Goal: Task Accomplishment & Management: Use online tool/utility

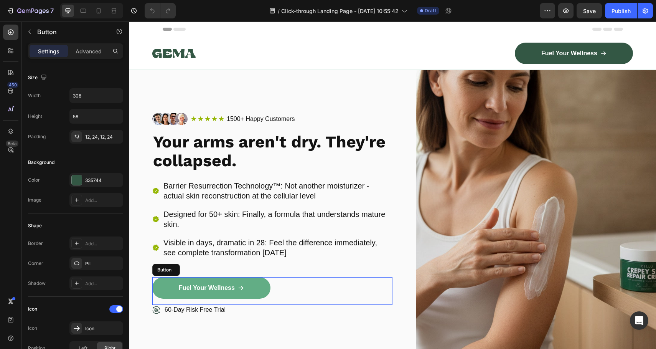
click at [260, 286] on link "Fuel Your Wellness" at bounding box center [211, 287] width 118 height 21
click at [203, 293] on link "Fuel Your Wellness" at bounding box center [211, 287] width 118 height 21
click at [219, 290] on p "Fuel Your Wellness" at bounding box center [207, 288] width 56 height 8
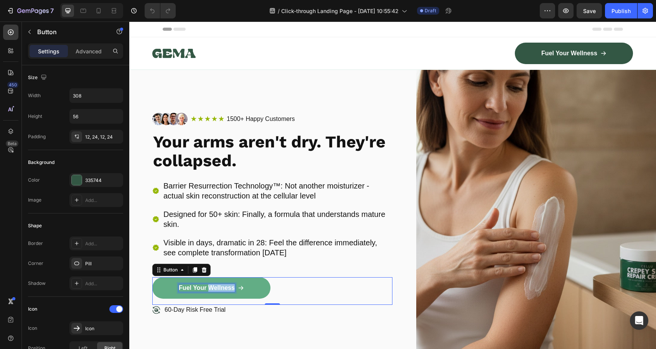
click at [219, 290] on p "Fuel Your Wellness" at bounding box center [207, 288] width 56 height 8
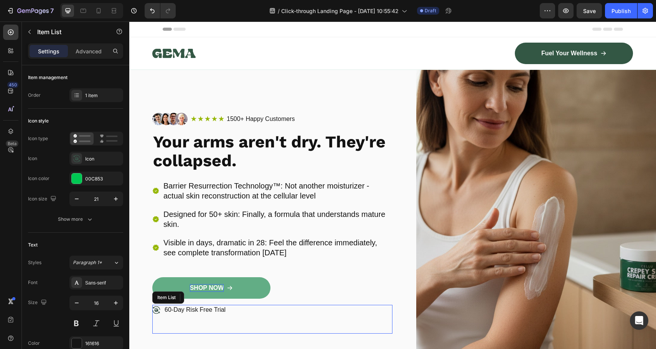
click at [309, 309] on div "60-Day Risk Free Trial" at bounding box center [272, 319] width 240 height 29
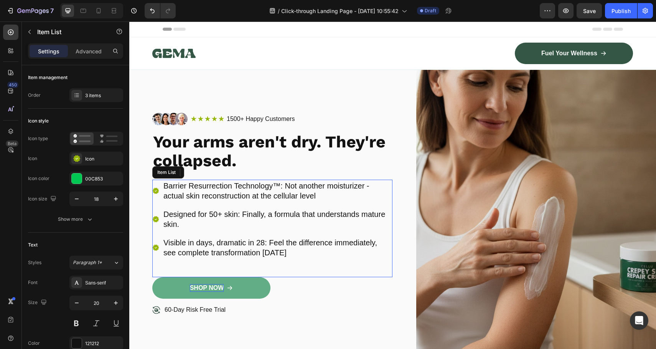
click at [237, 197] on p "Barrier Resurrection Technology™: Not another moisturizer - actual skin reconst…" at bounding box center [277, 191] width 228 height 20
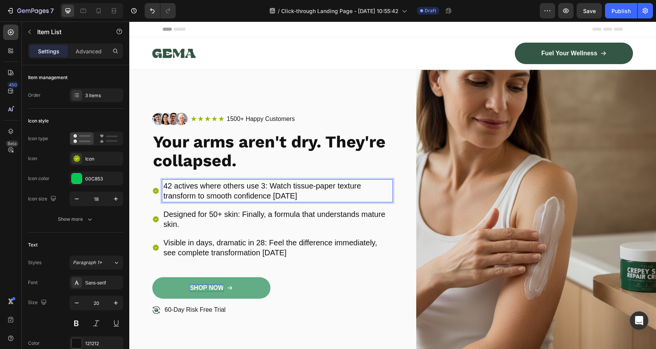
click at [375, 248] on p "Visible in days, dramatic in 28: Feel the difference immediately, see complete …" at bounding box center [277, 247] width 228 height 20
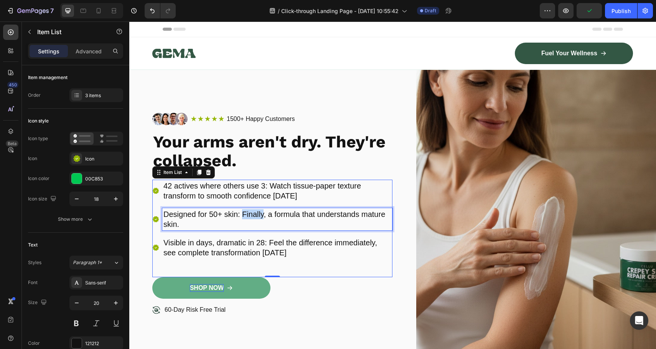
click at [255, 211] on p "Designed for 50+ skin: Finally, a formula that understands mature skin." at bounding box center [277, 219] width 228 height 20
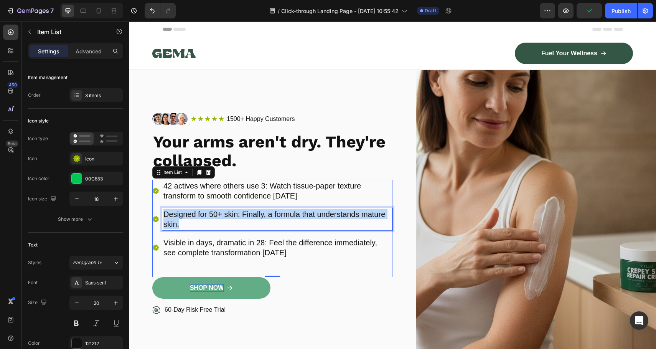
click at [255, 211] on p "Designed for 50+ skin: Finally, a formula that understands mature skin." at bounding box center [277, 219] width 228 height 20
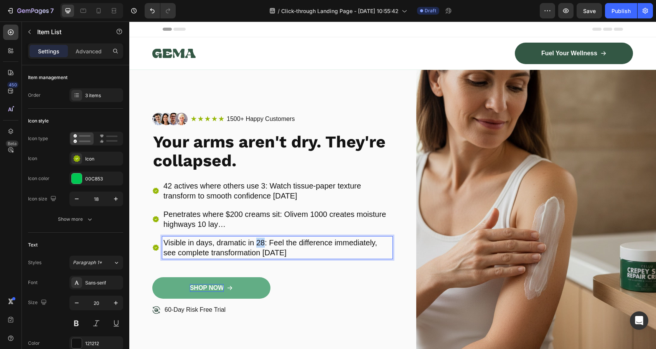
drag, startPoint x: 264, startPoint y: 240, endPoint x: 238, endPoint y: 225, distance: 30.2
click at [255, 240] on p "Visible in days, dramatic in 28: Feel the difference immediately, see complete …" at bounding box center [277, 247] width 228 height 20
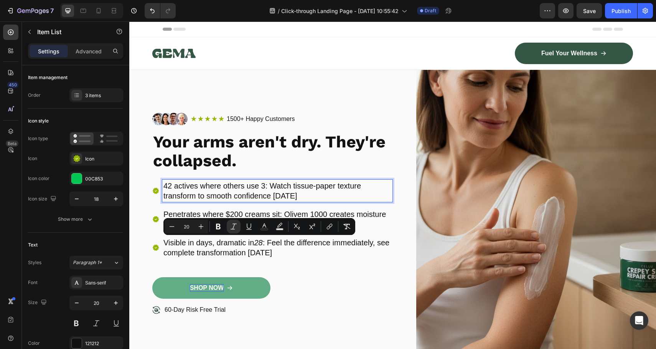
click at [226, 195] on p "42 actives where others use 3: Watch tissue-paper texture transform to smooth c…" at bounding box center [277, 191] width 228 height 20
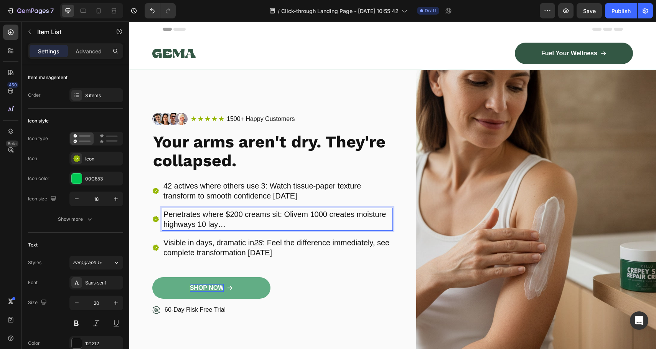
click at [242, 217] on p "Penetrates where $200 creams sit: Olivem 1000 creates moisture highways 10 lay…" at bounding box center [277, 219] width 228 height 20
click at [236, 220] on p "Penetrates where $200 creams sit: Olivem 1000 creates moisture highways 10 lay…" at bounding box center [277, 219] width 228 height 20
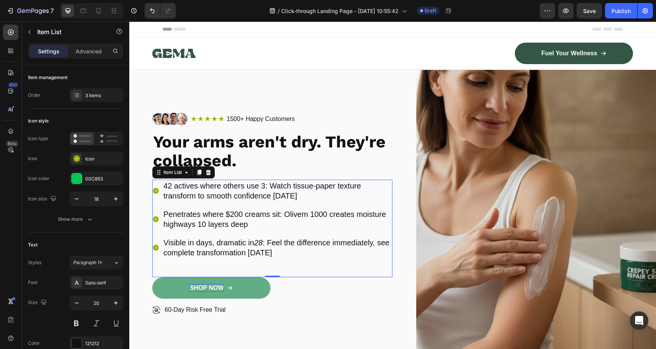
click at [234, 243] on p "Visible in days, dramatic in 28 : Feel the difference immediately, see complete…" at bounding box center [277, 247] width 228 height 20
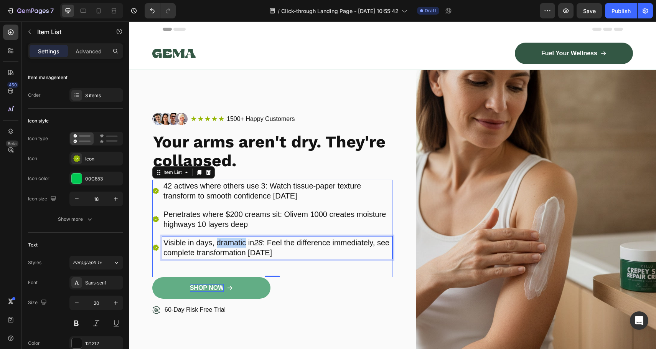
click at [234, 243] on p "Visible in days, dramatic in 28 : Feel the difference immediately, see complete…" at bounding box center [277, 247] width 228 height 20
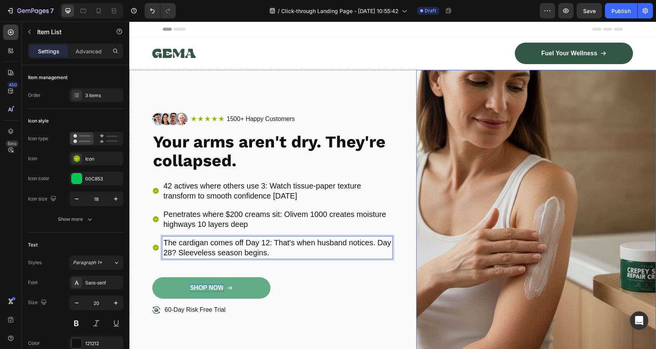
click at [450, 283] on img at bounding box center [536, 223] width 240 height 306
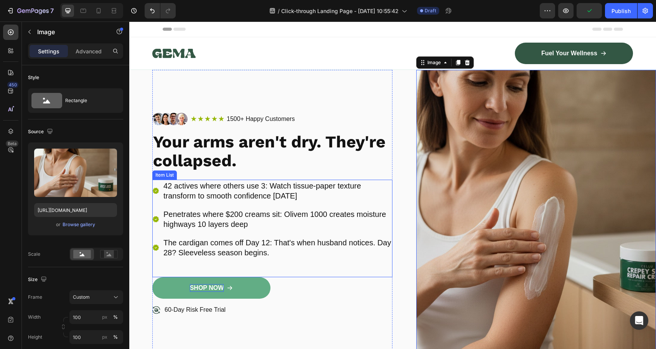
click at [258, 249] on p "The cardigan comes off Day 12: That's when husband notices. Day 28? Sleeveless …" at bounding box center [277, 247] width 228 height 20
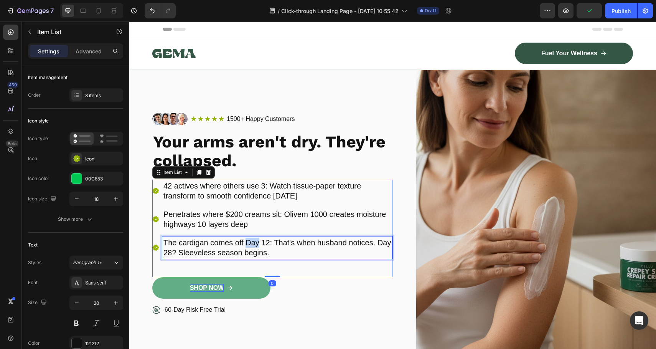
click at [246, 242] on p "The cardigan comes off Day 12: That's when husband notices. Day 28? Sleeveless …" at bounding box center [277, 247] width 228 height 20
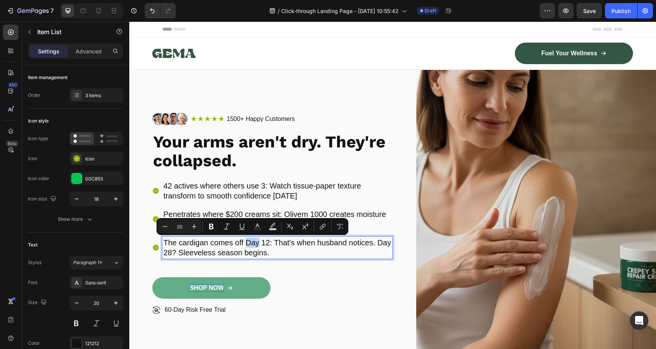
click at [252, 244] on p "The cardigan comes off Day 12: That's when husband notices. Day 28? Sleeveless …" at bounding box center [277, 247] width 228 height 20
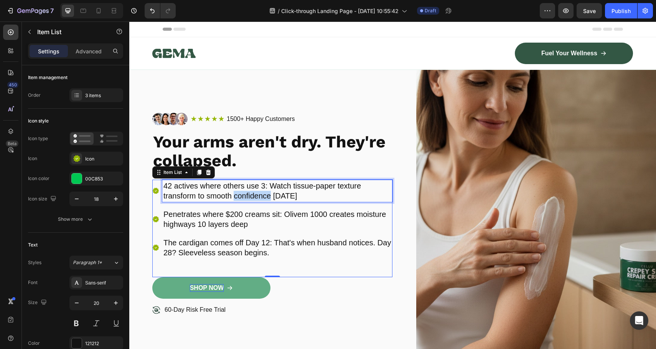
click at [249, 195] on p "42 actives where others use 3: Watch tissue-paper texture transform to smooth c…" at bounding box center [277, 191] width 228 height 20
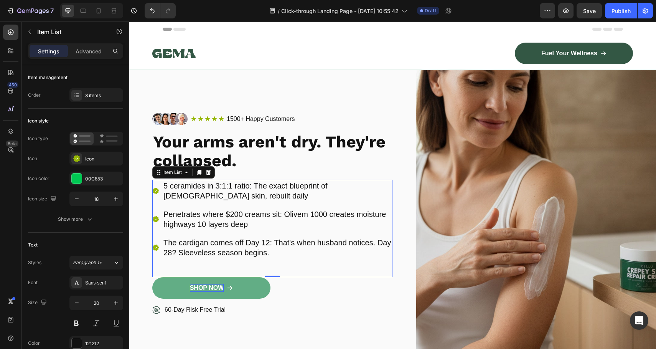
click at [259, 217] on p "Penetrates where $200 creams sit: Olivem 1000 creates moisture highways 10 laye…" at bounding box center [277, 219] width 228 height 20
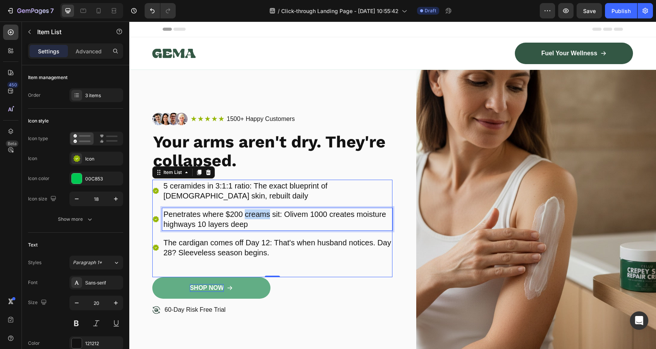
click at [259, 217] on p "Penetrates where $200 creams sit: Olivem 1000 creates moisture highways 10 laye…" at bounding box center [277, 219] width 228 height 20
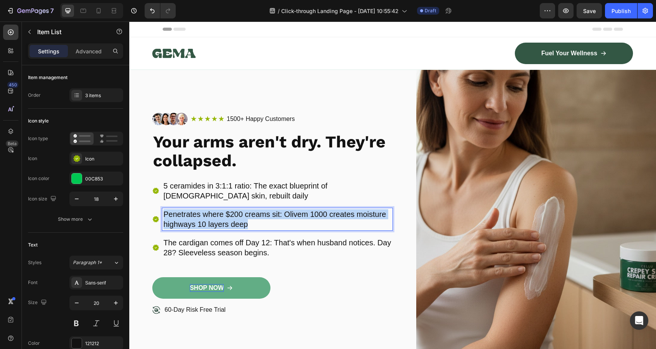
click at [259, 217] on p "Penetrates where $200 creams sit: Olivem 1000 creates moisture highways 10 laye…" at bounding box center [277, 219] width 228 height 20
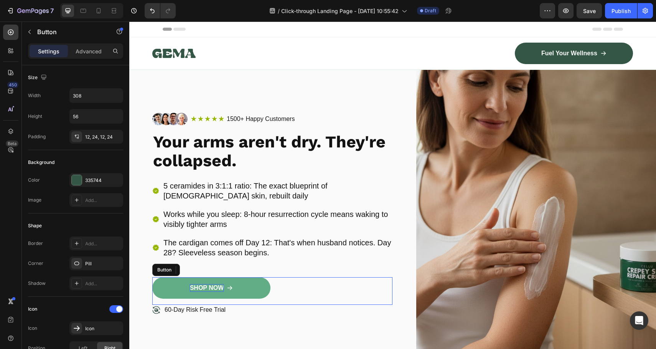
click at [347, 286] on div "SHOP NOW Button" at bounding box center [272, 291] width 240 height 28
click at [242, 250] on p "The cardigan comes off Day 12: That's when husband notices. Day 28? Sleeveless …" at bounding box center [277, 247] width 228 height 20
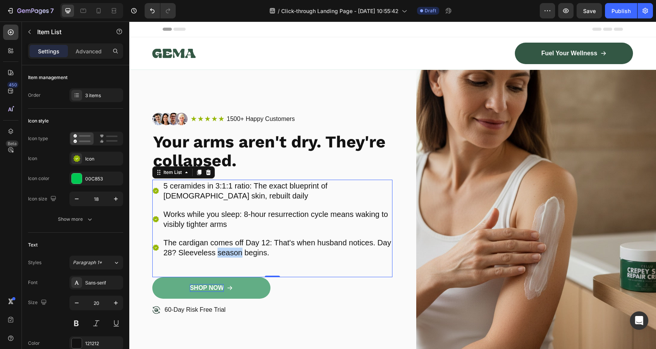
click at [250, 255] on p "The cardigan comes off Day 12: That's when husband notices. Day 28? Sleeveless …" at bounding box center [277, 247] width 228 height 20
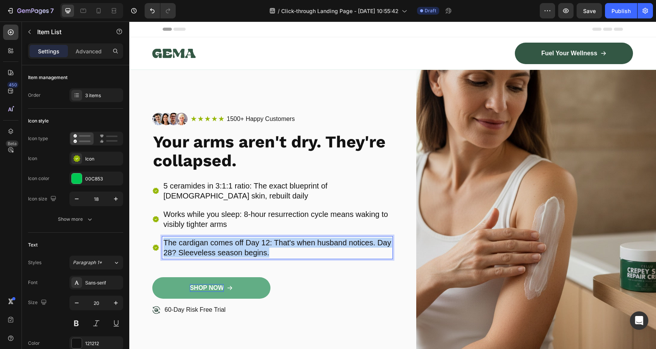
click at [250, 255] on p "The cardigan comes off Day 12: That's when husband notices. Day 28? Sleeveless …" at bounding box center [277, 247] width 228 height 20
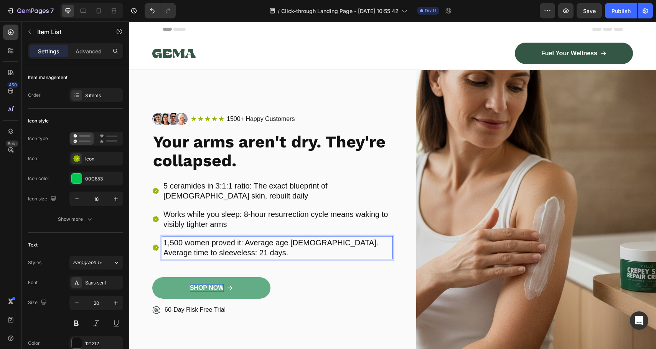
click at [312, 269] on div "5 ceramides in 3:1:1 ratio: The exact blueprint of [DEMOGRAPHIC_DATA] skin, reb…" at bounding box center [272, 228] width 240 height 97
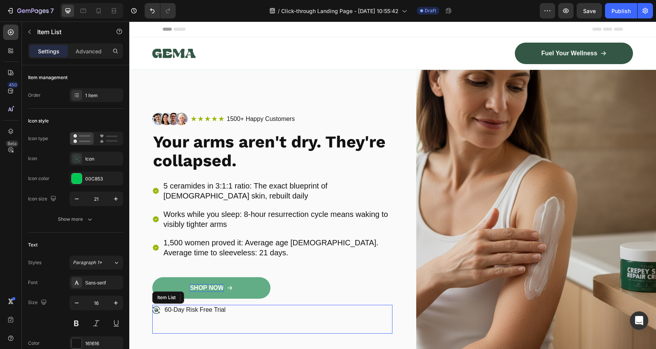
click at [359, 320] on div "60-Day Risk Free Trial" at bounding box center [272, 319] width 240 height 29
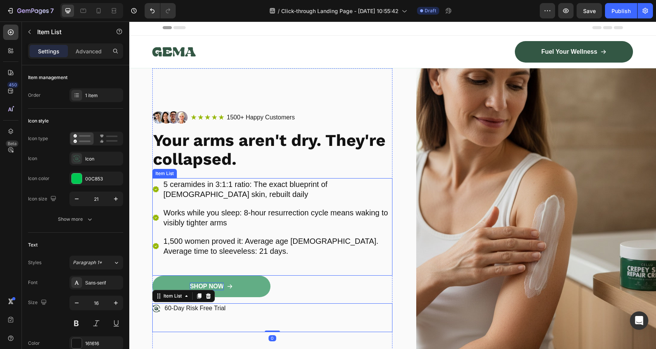
scroll to position [199, 0]
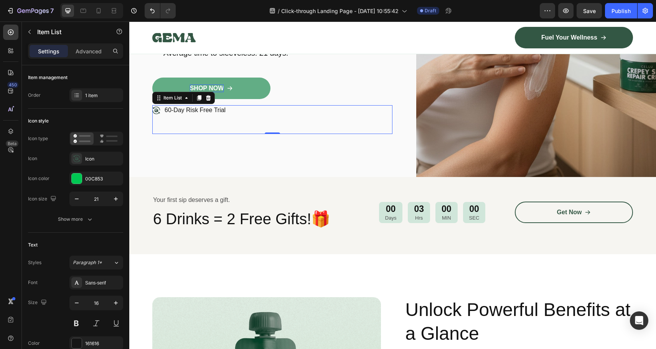
click at [253, 126] on div "60-Day Risk Free Trial" at bounding box center [272, 119] width 240 height 29
click at [187, 125] on div "60-Day Risk Free Trial" at bounding box center [272, 119] width 240 height 29
click at [194, 118] on div "60-Day Risk Free Trial" at bounding box center [272, 119] width 240 height 29
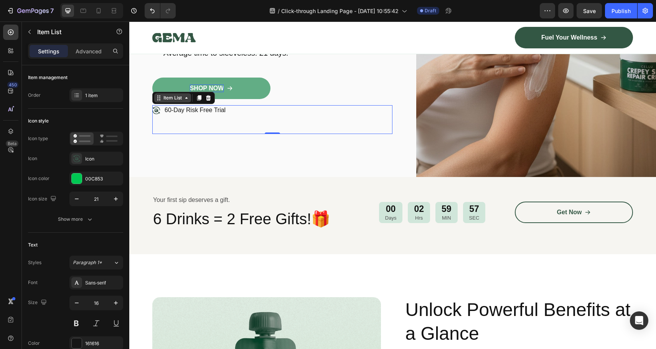
click at [185, 99] on icon at bounding box center [186, 98] width 6 height 6
click at [229, 148] on div "Image Icon Icon Icon Icon Icon Icon List 1500+ Happy Customers Text Block Row R…" at bounding box center [272, 23] width 240 height 306
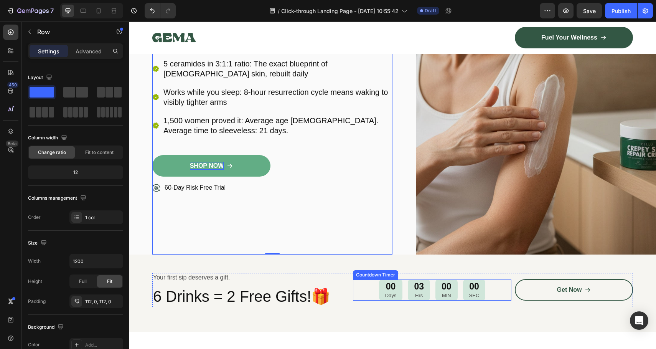
scroll to position [241, 0]
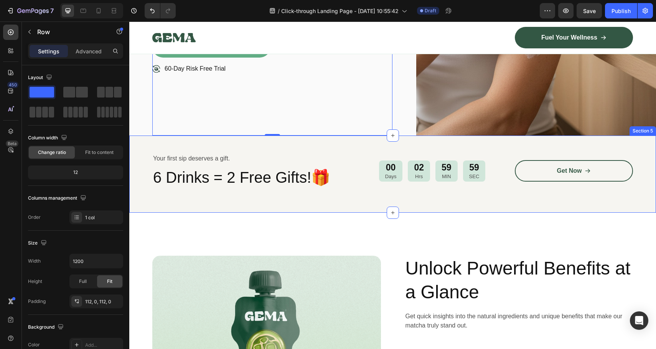
click at [244, 142] on div "Your first sip deserves a gift. Text Block 6 Drinks = 2 Free Gifts!🎁 Heading 00…" at bounding box center [392, 173] width 527 height 77
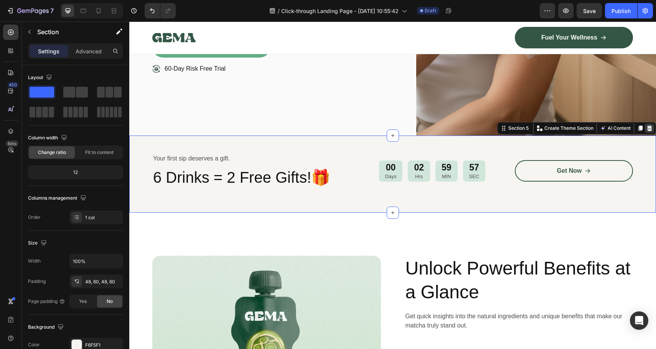
click at [647, 127] on div at bounding box center [649, 128] width 9 height 9
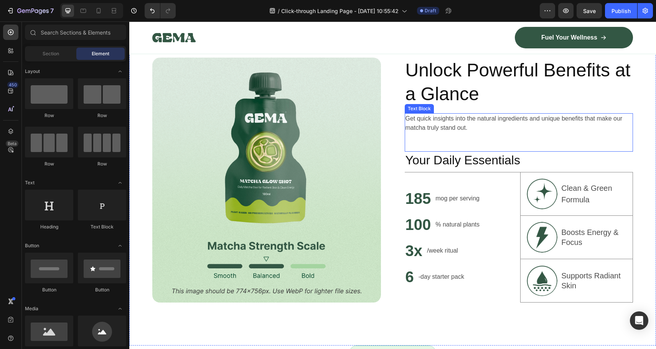
scroll to position [349, 0]
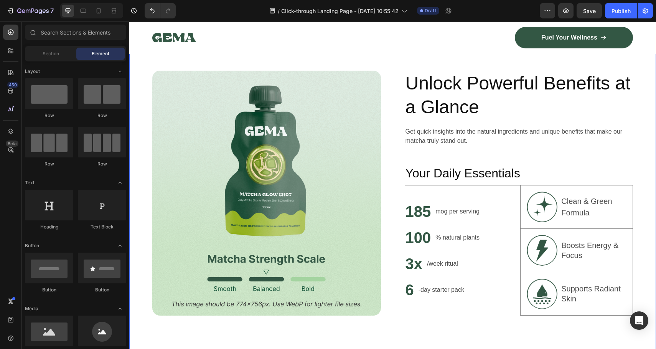
click at [327, 181] on img at bounding box center [266, 193] width 229 height 245
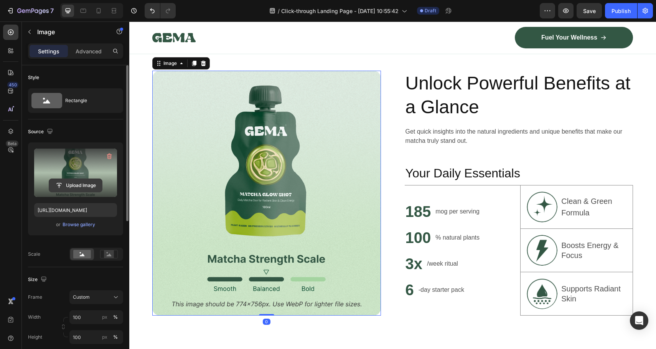
click at [86, 186] on input "file" at bounding box center [75, 185] width 53 height 13
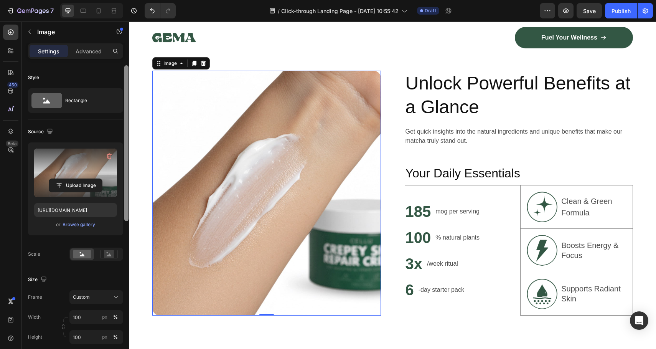
type input "[URL][DOMAIN_NAME]"
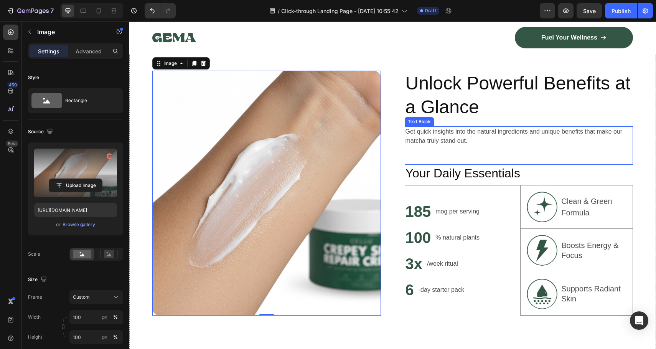
click at [461, 163] on div "Get quick insights into the natural ingredients and unique benefits that make o…" at bounding box center [519, 145] width 229 height 38
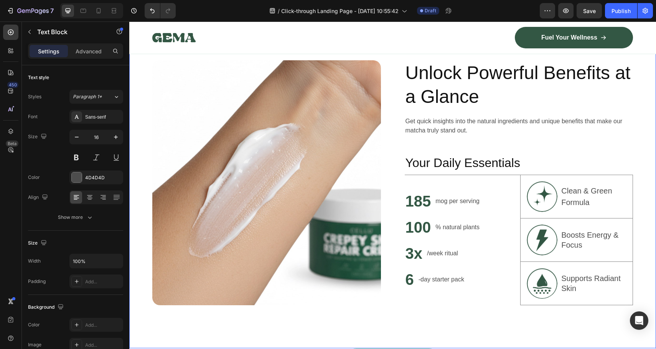
scroll to position [357, 0]
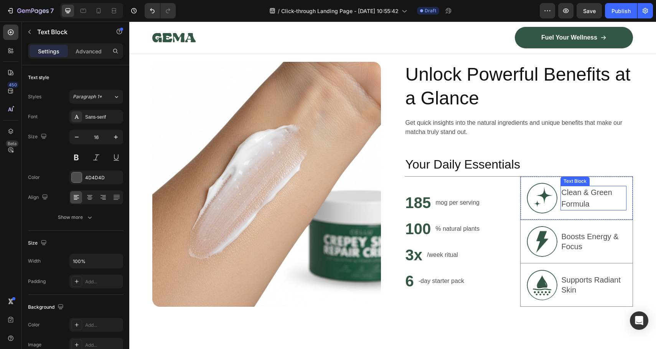
click at [561, 198] on p "Clean & Green Formula" at bounding box center [593, 197] width 64 height 23
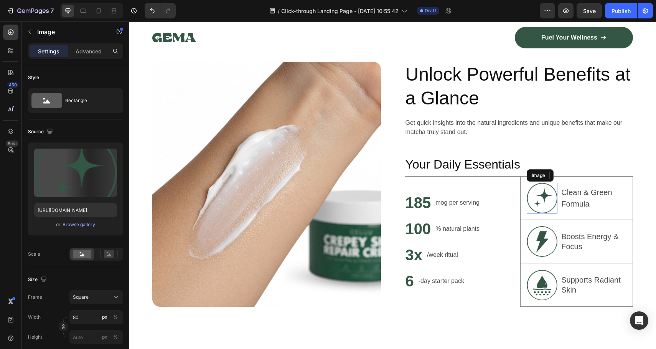
click at [537, 200] on img at bounding box center [542, 198] width 31 height 31
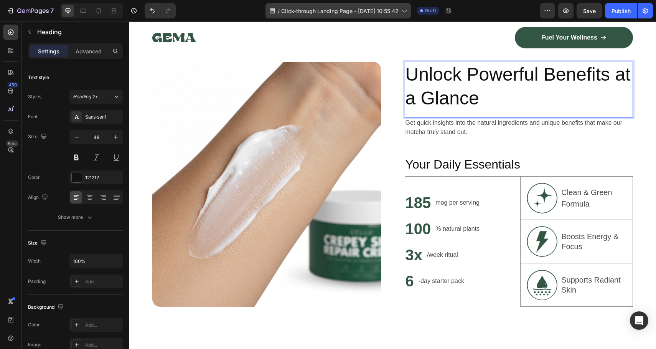
click at [458, 87] on p "Unlock Powerful Benefits at a Glance" at bounding box center [518, 87] width 227 height 48
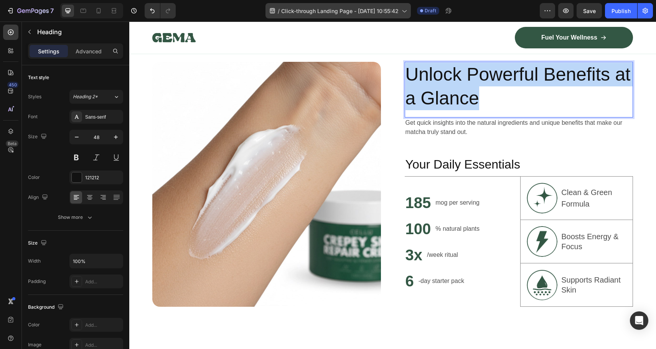
click at [458, 87] on p "Unlock Powerful Benefits at a Glance" at bounding box center [518, 87] width 227 height 48
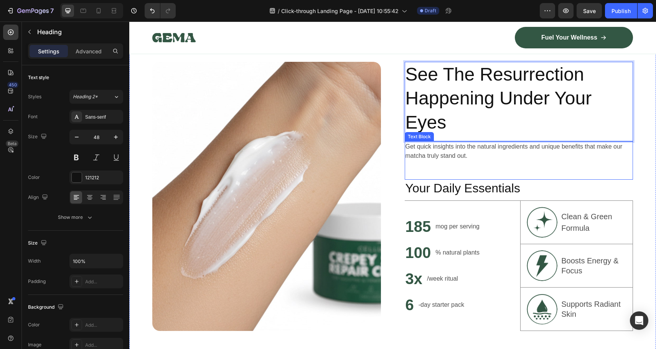
click at [505, 156] on p "Get quick insights into the natural ingredients and unique benefits that make o…" at bounding box center [518, 151] width 227 height 18
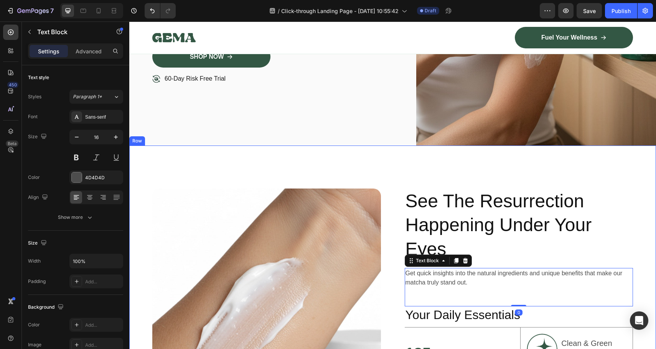
scroll to position [0, 0]
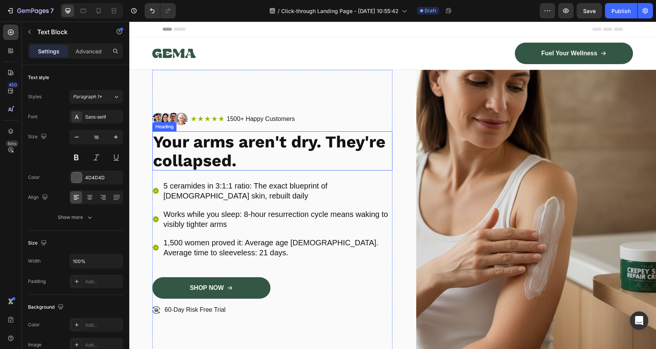
click at [247, 159] on h2 "Your arms aren't dry. They're collapsed." at bounding box center [272, 150] width 240 height 39
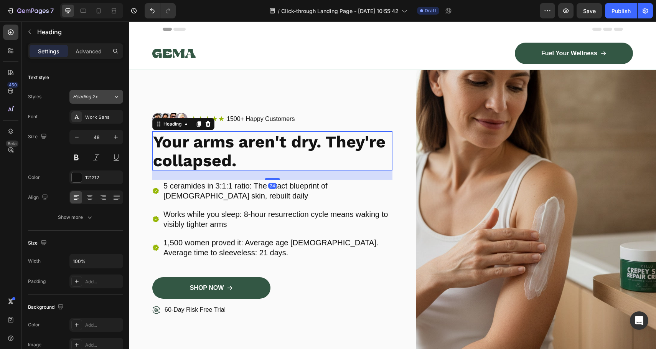
click at [88, 102] on button "Heading 2*" at bounding box center [96, 97] width 54 height 14
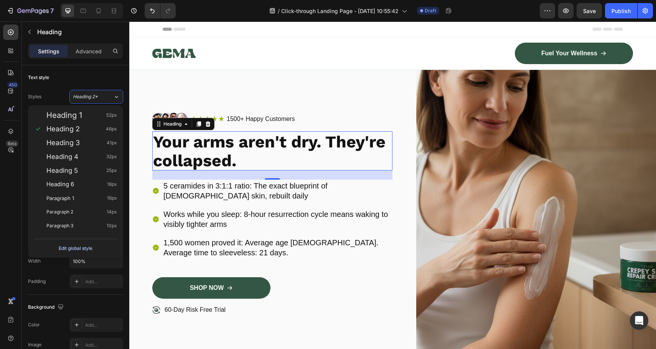
click at [86, 245] on div "Edit global style" at bounding box center [76, 248] width 34 height 9
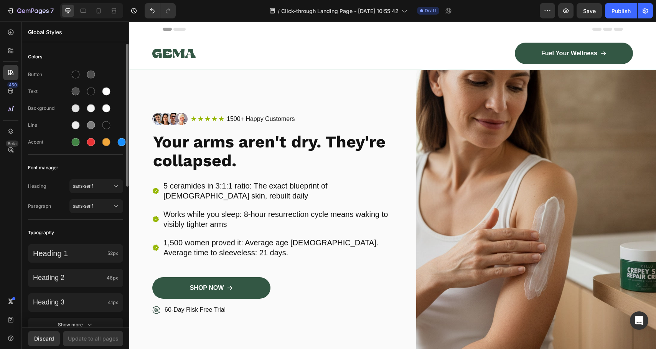
click at [92, 165] on div "Font manager" at bounding box center [75, 168] width 95 height 14
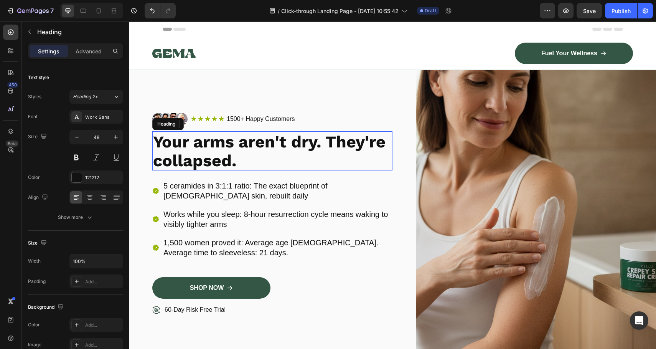
click at [229, 153] on strong "Your arms aren't dry. They're collapsed." at bounding box center [269, 151] width 232 height 38
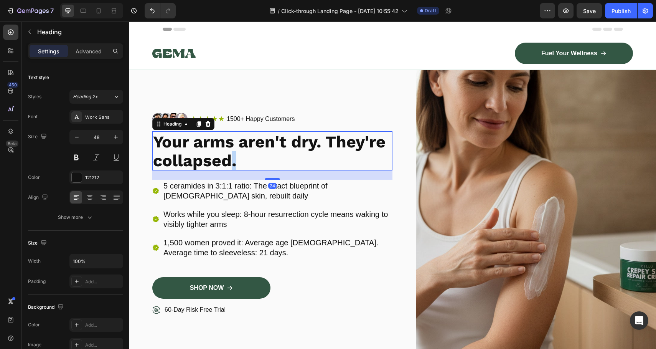
click at [229, 153] on strong "Your arms aren't dry. They're collapsed." at bounding box center [269, 151] width 232 height 38
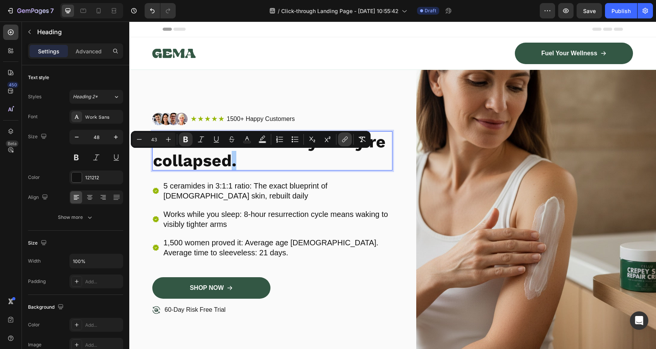
click at [340, 141] on button "link" at bounding box center [345, 139] width 14 height 14
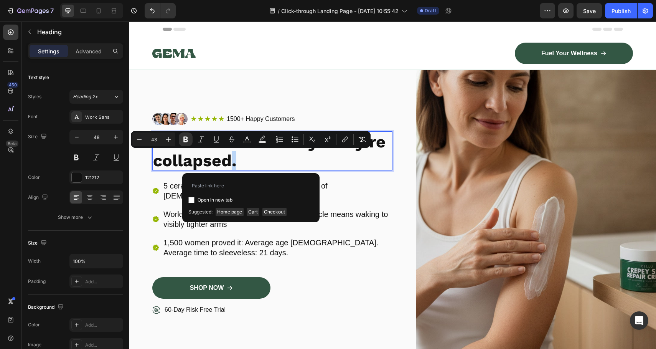
click at [329, 154] on p "Your arms aren't dry. They're collapsed." at bounding box center [272, 151] width 239 height 38
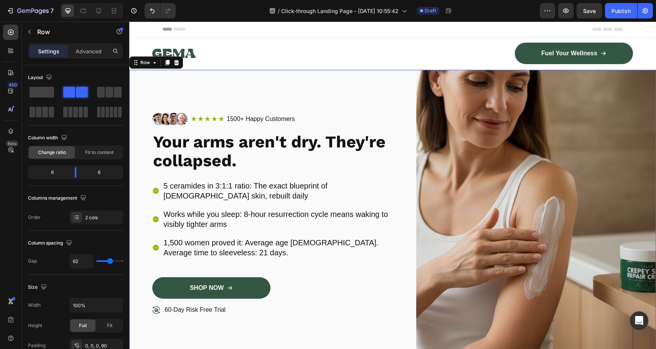
click at [392, 198] on div "Image Icon Icon Icon Icon Icon Icon List 1500+ Happy Customers Text Block Row R…" at bounding box center [392, 223] width 527 height 306
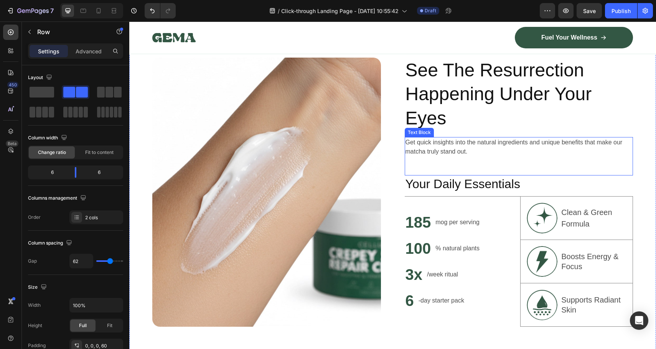
scroll to position [237, 0]
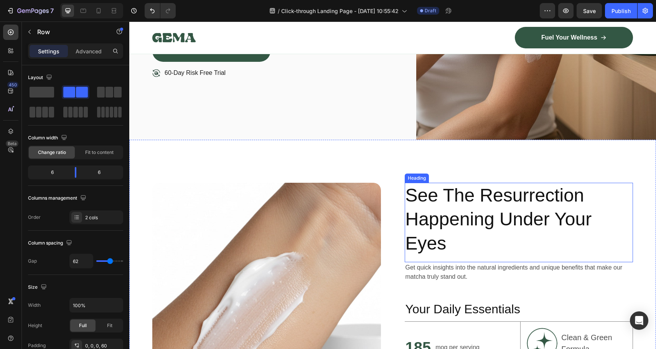
click at [436, 203] on h2 "See The Resurrection Happening Under Your Eyes" at bounding box center [519, 219] width 229 height 73
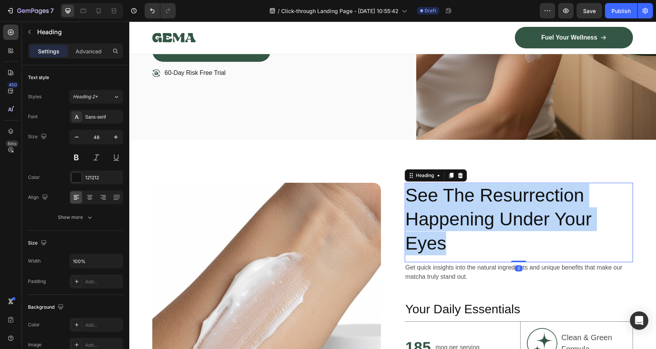
click at [436, 203] on p "See The Resurrection Happening Under Your Eyes" at bounding box center [518, 219] width 227 height 72
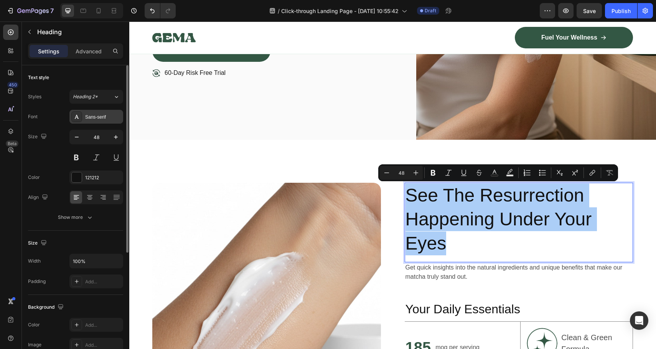
click at [83, 119] on div "Sans-serif" at bounding box center [96, 117] width 54 height 14
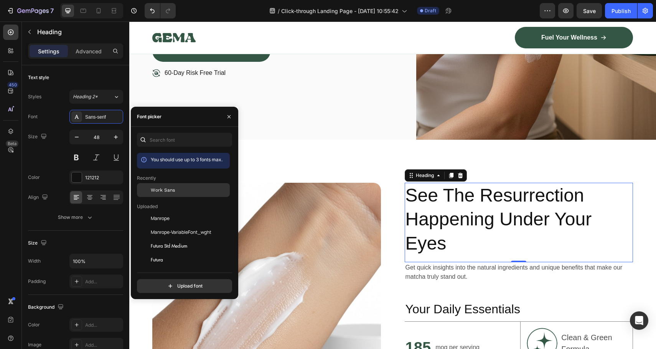
click at [176, 191] on div "Work Sans" at bounding box center [189, 189] width 77 height 7
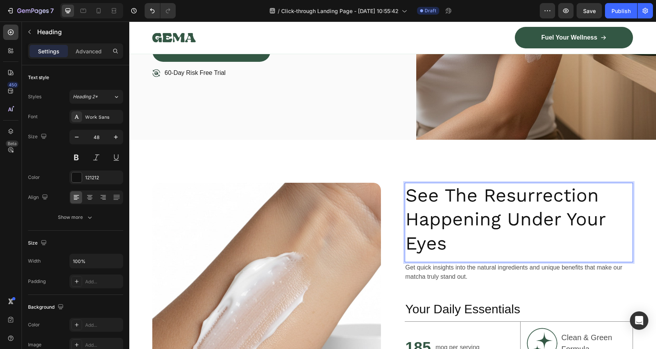
click at [430, 204] on p "See The Resurrection Happening Under Your Eyes" at bounding box center [518, 219] width 227 height 72
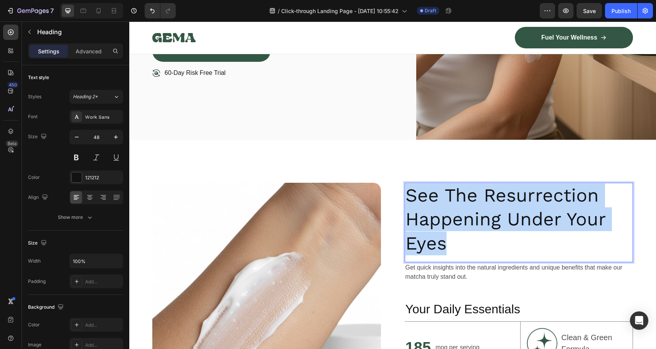
click at [430, 204] on p "See The Resurrection Happening Under Your Eyes" at bounding box center [518, 219] width 227 height 72
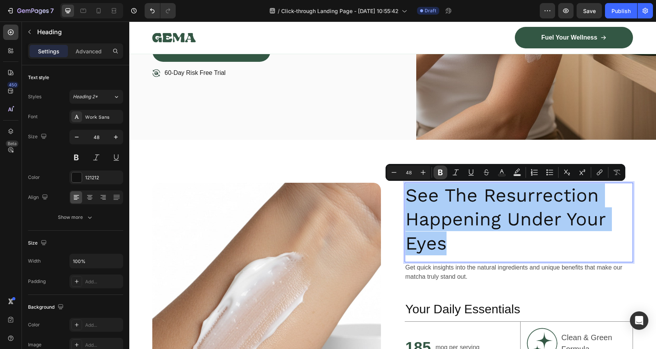
click at [434, 175] on button "Bold" at bounding box center [440, 172] width 14 height 14
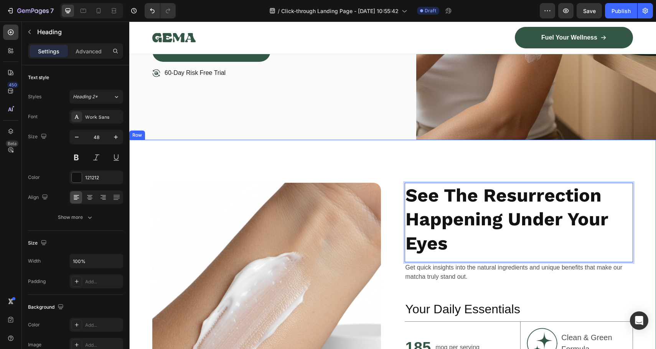
click at [436, 175] on div "Image See The Resurrection Happening Under Your Eyes Heading 0 Get quick insigh…" at bounding box center [392, 317] width 527 height 355
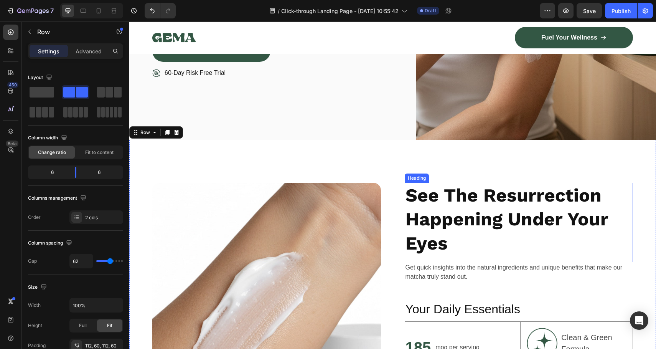
click at [449, 218] on strong "See The Resurrection Happening Under Your Eyes" at bounding box center [506, 219] width 203 height 70
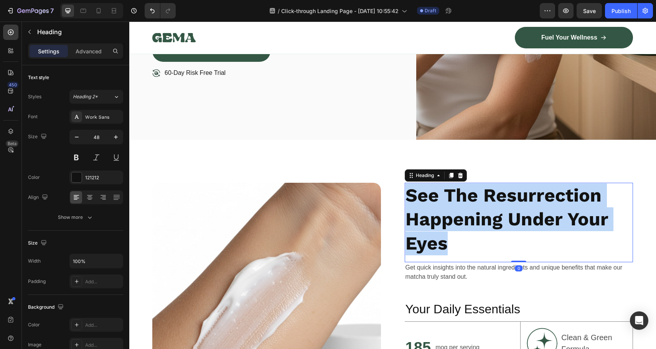
click at [449, 218] on strong "See The Resurrection Happening Under Your Eyes" at bounding box center [506, 219] width 203 height 70
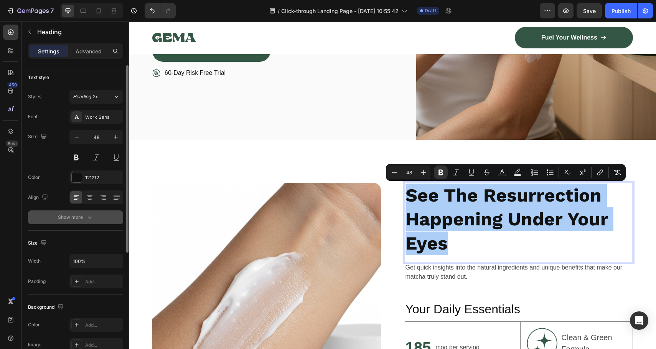
click at [78, 219] on div "Show more" at bounding box center [76, 217] width 36 height 8
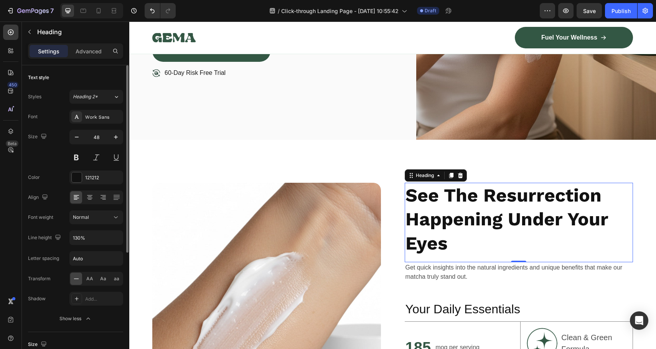
scroll to position [10, 0]
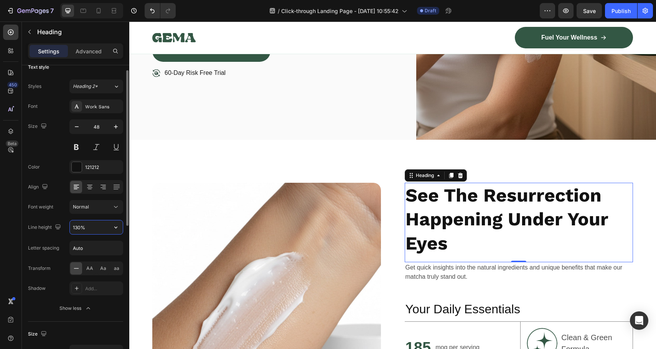
click at [86, 229] on input "130%" at bounding box center [96, 227] width 53 height 14
click at [117, 231] on icon "button" at bounding box center [116, 227] width 8 height 8
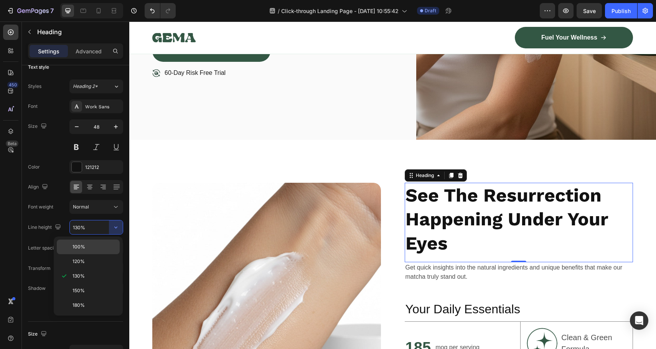
click at [107, 247] on p "100%" at bounding box center [94, 246] width 44 height 7
type input "100%"
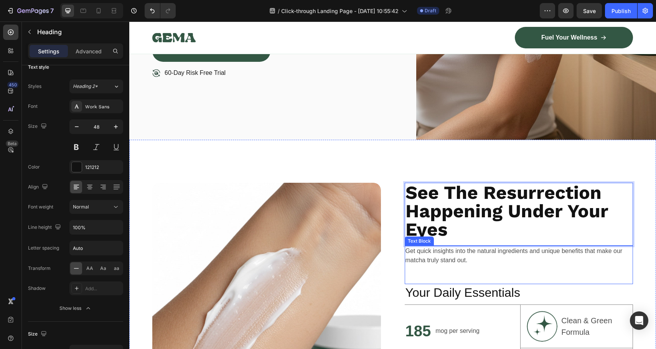
click at [554, 260] on p "Get quick insights into the natural ingredients and unique benefits that make o…" at bounding box center [518, 255] width 227 height 18
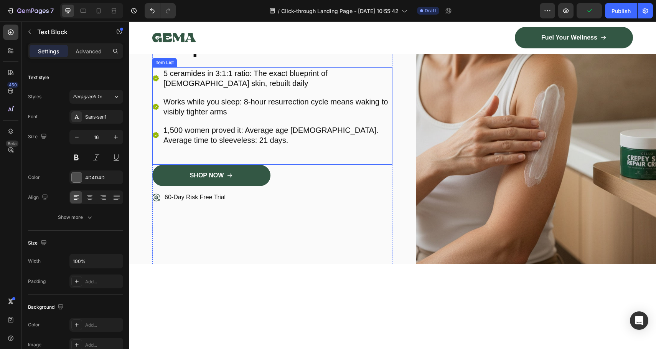
scroll to position [0, 0]
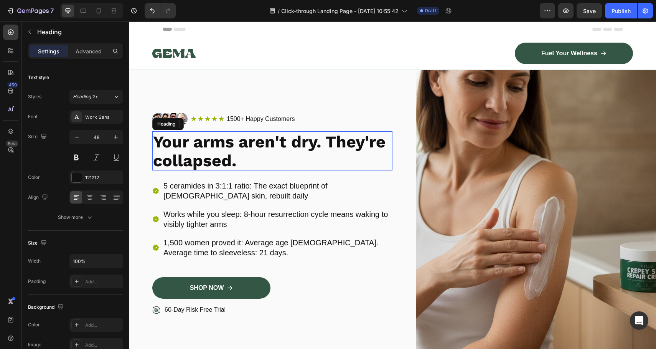
click at [225, 152] on strong "Your arms aren't dry. They're collapsed." at bounding box center [269, 151] width 232 height 38
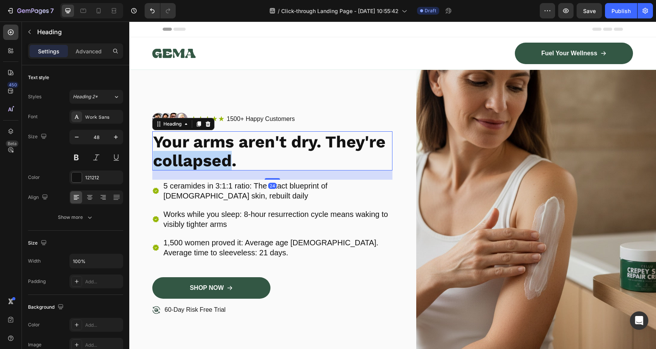
click at [225, 152] on strong "Your arms aren't dry. They're collapsed." at bounding box center [269, 151] width 232 height 38
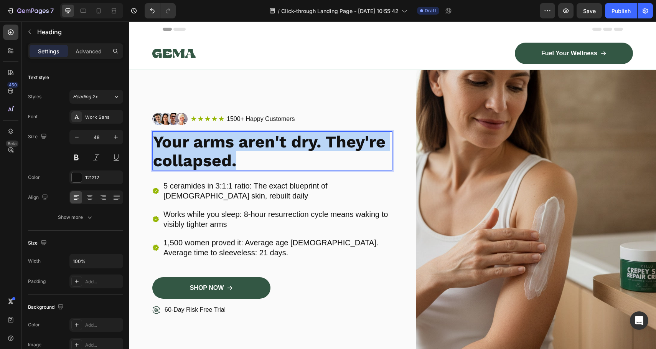
click at [225, 152] on strong "Your arms aren't dry. They're collapsed." at bounding box center [269, 151] width 232 height 38
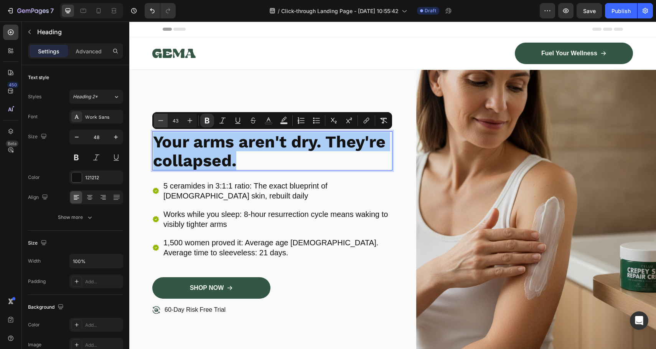
click at [161, 115] on button "Minus" at bounding box center [161, 121] width 14 height 14
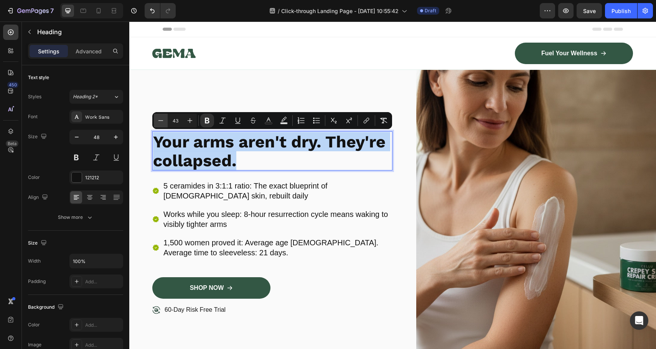
type input "42"
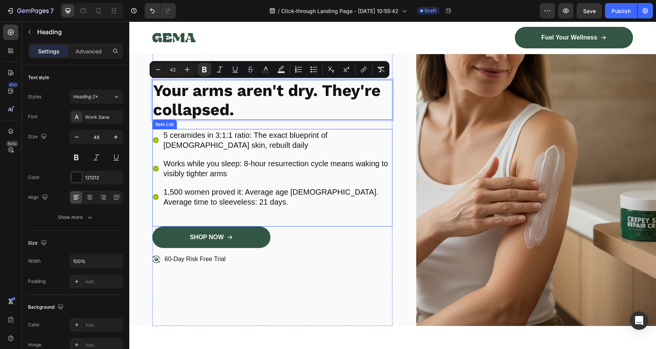
scroll to position [253, 0]
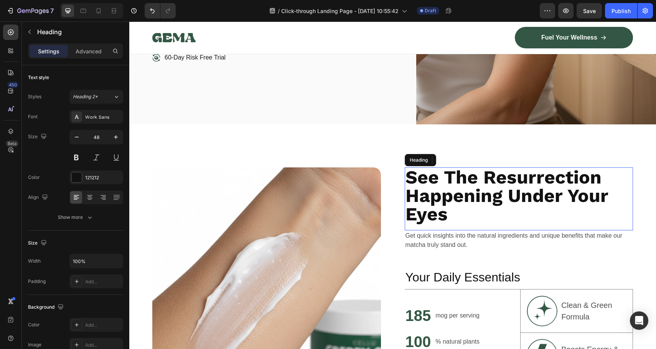
click at [460, 200] on strong "See The Resurrection Happening Under Your Eyes" at bounding box center [506, 195] width 203 height 59
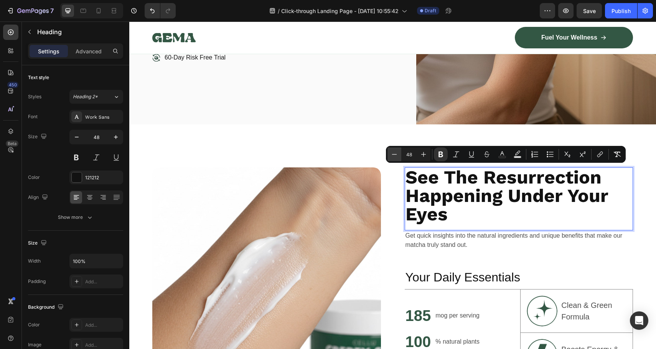
click at [395, 155] on icon "Editor contextual toolbar" at bounding box center [394, 154] width 8 height 8
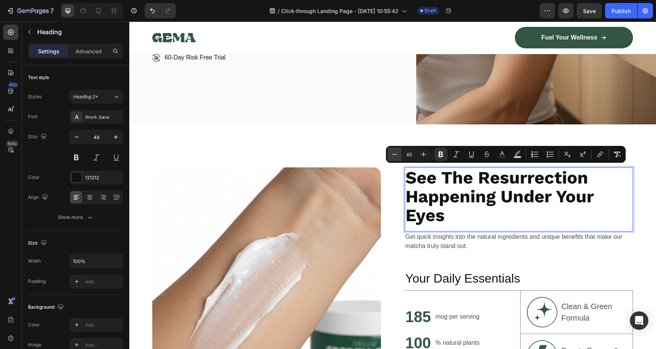
click at [395, 155] on icon "Editor contextual toolbar" at bounding box center [394, 154] width 8 height 8
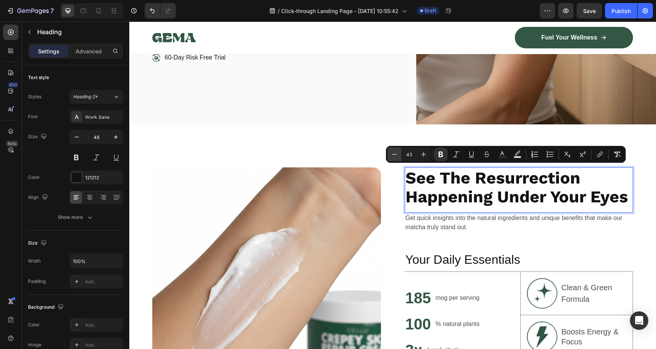
drag, startPoint x: 395, startPoint y: 155, endPoint x: 281, endPoint y: 143, distance: 114.2
click at [395, 155] on icon "Editor contextual toolbar" at bounding box center [394, 154] width 8 height 8
type input "42"
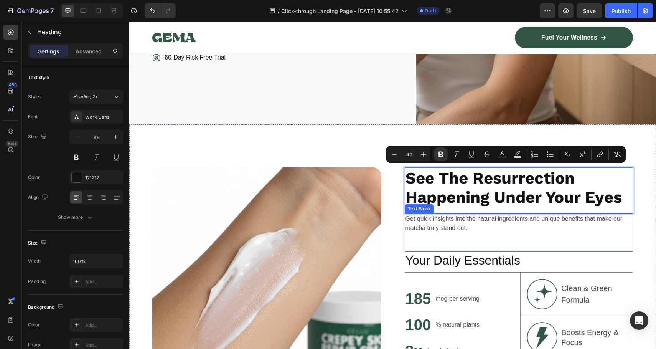
click at [495, 225] on p "Get quick insights into the natural ingredients and unique benefits that make o…" at bounding box center [518, 223] width 227 height 18
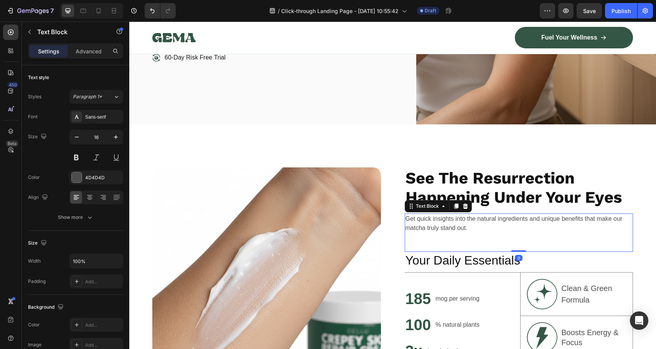
click at [518, 241] on div "Get quick insights into the natural ingredients and unique benefits that make o…" at bounding box center [519, 232] width 229 height 38
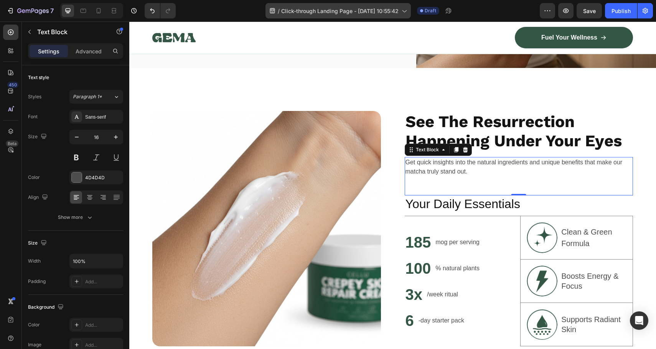
click at [440, 165] on p "Get quick insights into the natural ingredients and unique benefits that make o…" at bounding box center [518, 167] width 227 height 18
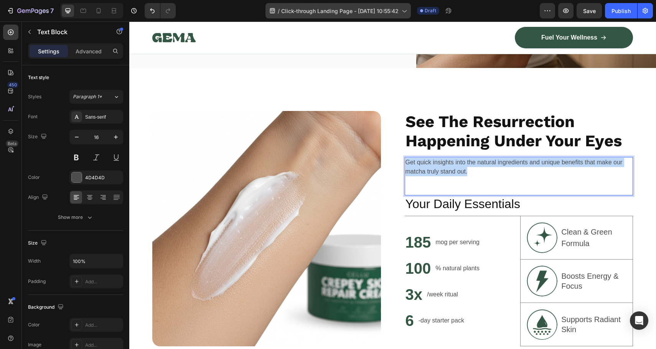
click at [440, 165] on p "Get quick insights into the natural ingredients and unique benefits that make o…" at bounding box center [518, 167] width 227 height 18
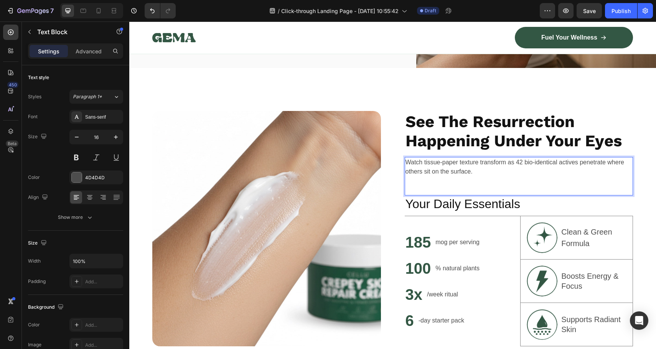
click at [475, 186] on div "Watch tissue-paper texture transform as 42 bio-identical actives penetrate wher…" at bounding box center [519, 176] width 229 height 38
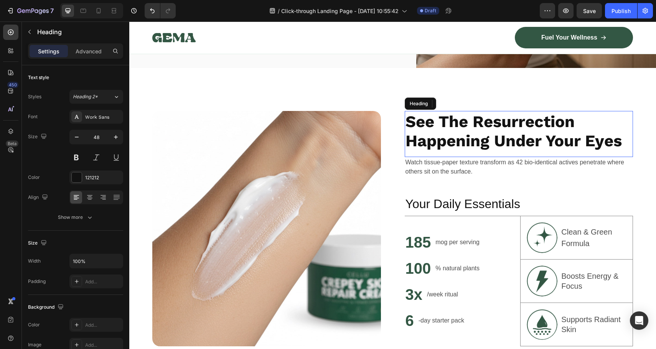
click at [587, 133] on strong "See The Resurrection Happening Under Your Eyes" at bounding box center [513, 131] width 216 height 38
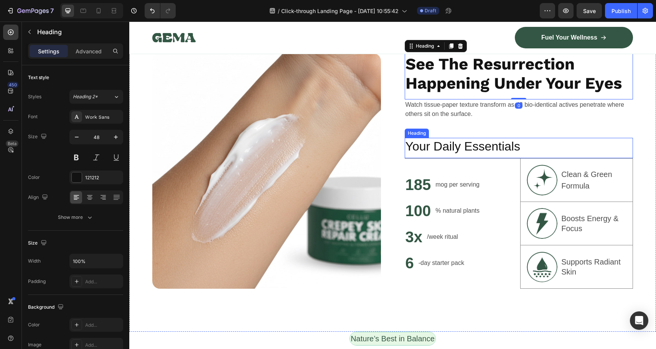
scroll to position [352, 0]
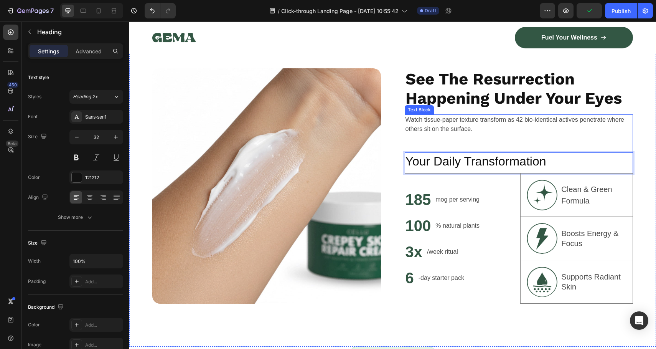
click at [594, 131] on p "Watch tissue-paper texture transform as 42 bio-identical actives penetrate wher…" at bounding box center [518, 124] width 227 height 18
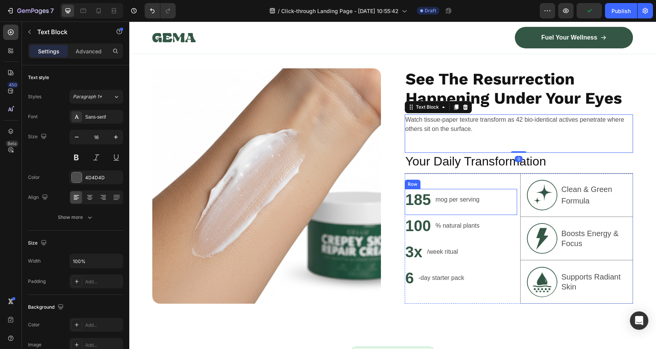
click at [469, 192] on div "mog per serving Text Block" at bounding box center [458, 199] width 46 height 21
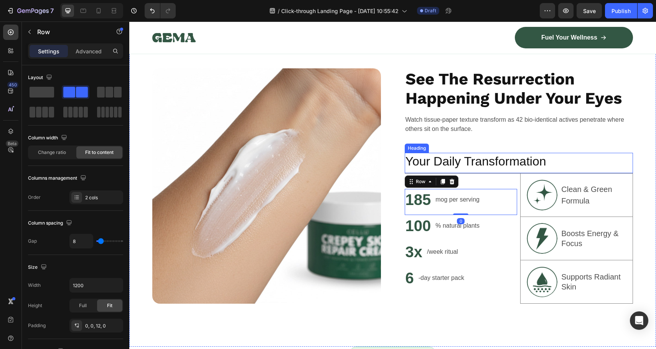
click at [474, 162] on p "Your Daily Transformation" at bounding box center [518, 161] width 227 height 16
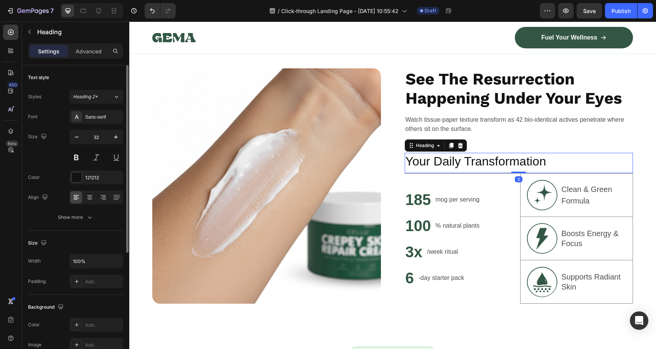
drag, startPoint x: 95, startPoint y: 119, endPoint x: 102, endPoint y: 124, distance: 8.3
click at [95, 119] on div "Sans-serif" at bounding box center [103, 117] width 36 height 7
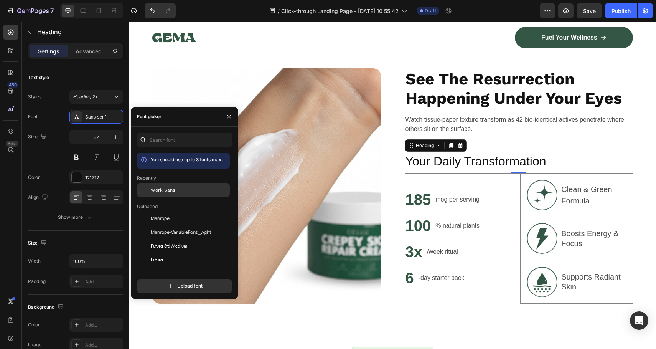
click at [170, 191] on span "Work Sans" at bounding box center [163, 189] width 24 height 7
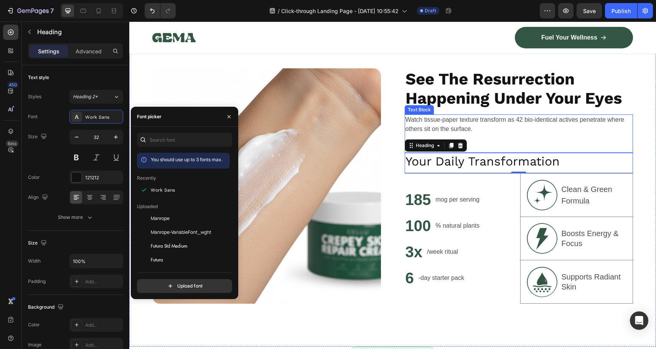
click at [555, 137] on div "Watch tissue-paper texture transform as 42 bio-identical actives penetrate wher…" at bounding box center [519, 133] width 229 height 38
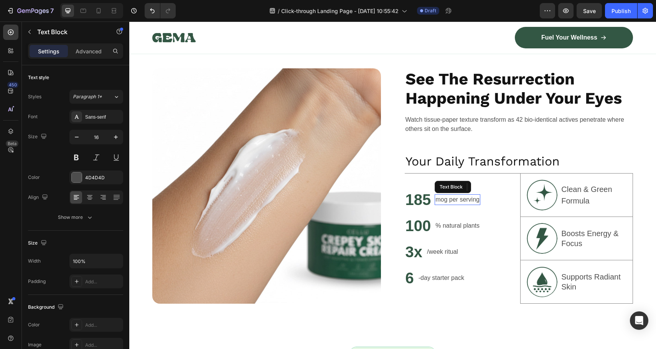
click at [464, 196] on p "mog per serving" at bounding box center [457, 199] width 44 height 9
click at [443, 198] on p "mog per serving" at bounding box center [449, 199] width 44 height 9
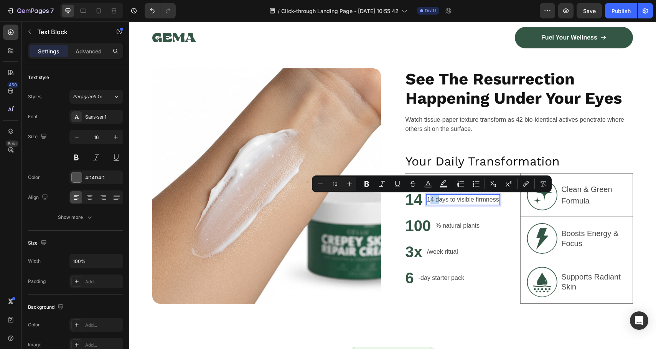
drag, startPoint x: 435, startPoint y: 199, endPoint x: 426, endPoint y: 198, distance: 9.0
click at [427, 198] on p "14 days to visible firmness" at bounding box center [463, 199] width 72 height 9
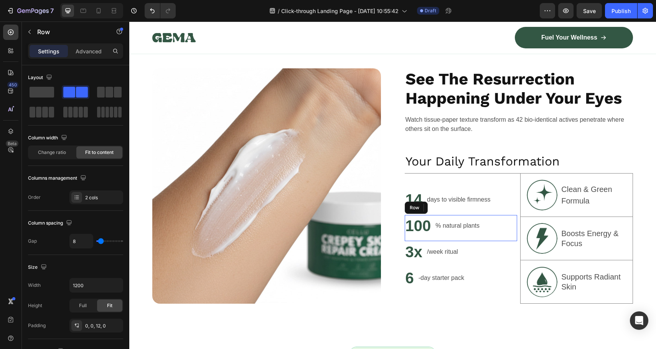
click at [495, 221] on div "100 Heading % natural plants Text Block Row" at bounding box center [461, 228] width 113 height 26
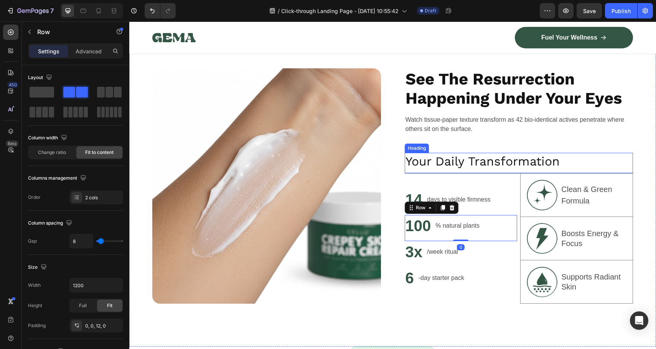
click at [577, 148] on div "Watch tissue-paper texture transform as 42 bio-identical actives penetrate wher…" at bounding box center [519, 133] width 229 height 38
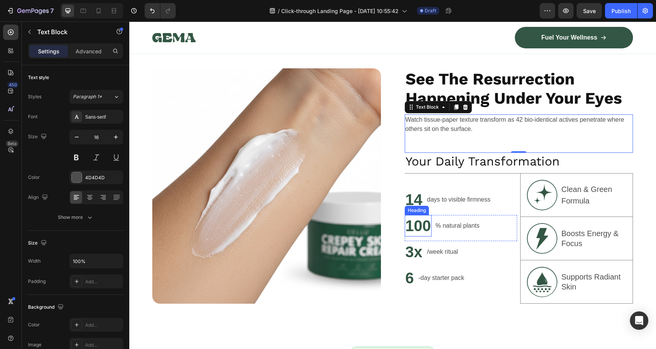
click at [408, 224] on h2 "100" at bounding box center [418, 225] width 27 height 21
click at [408, 224] on p "100" at bounding box center [418, 226] width 26 height 20
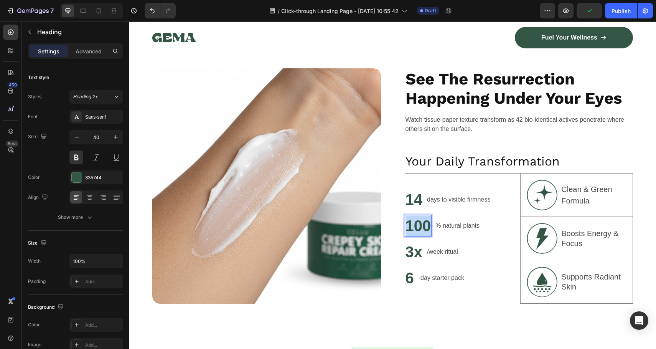
click at [408, 224] on p "100" at bounding box center [418, 226] width 26 height 20
click at [438, 229] on p "% natural plants" at bounding box center [449, 225] width 44 height 9
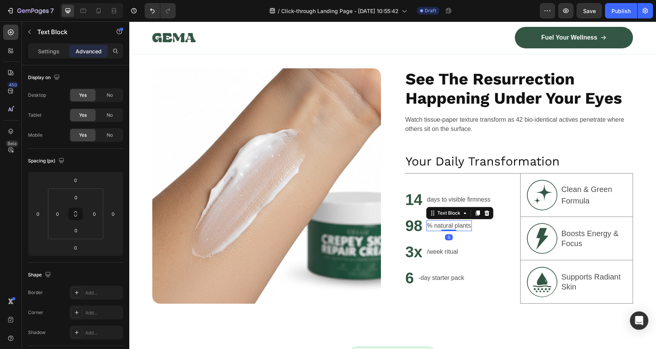
click at [458, 224] on p "% natural plants" at bounding box center [449, 225] width 44 height 9
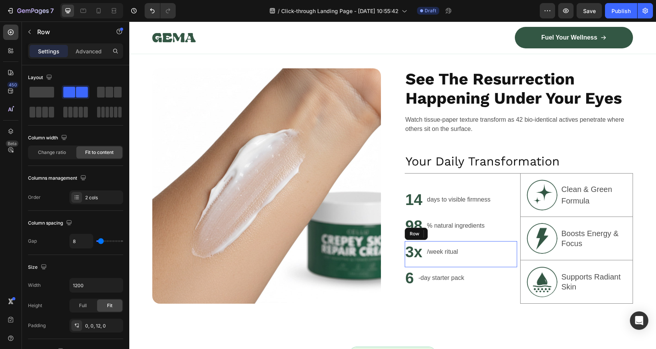
click at [487, 262] on div "3x Heading /week ritual Text Block Row" at bounding box center [461, 254] width 113 height 26
click at [408, 275] on h2 "6" at bounding box center [410, 277] width 10 height 21
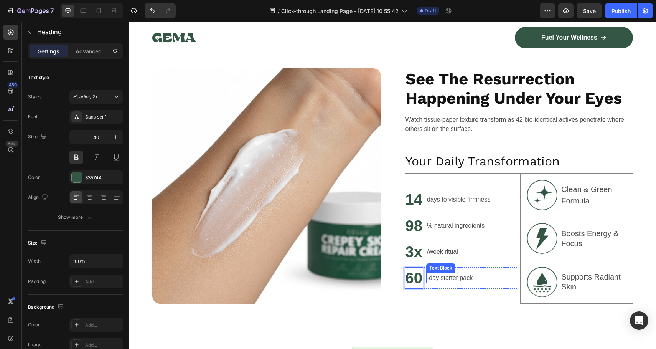
click at [436, 277] on p "-day starter pack" at bounding box center [450, 277] width 46 height 9
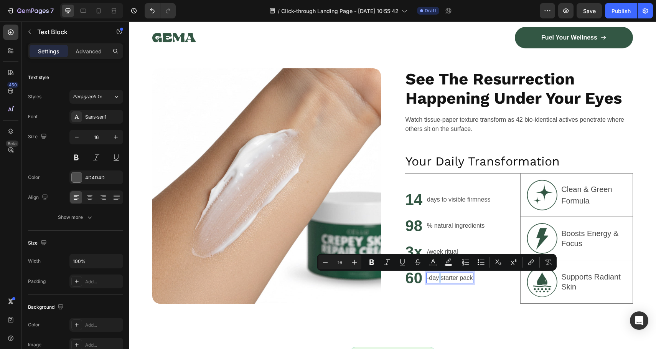
click at [439, 277] on p "-day starter pack" at bounding box center [450, 277] width 46 height 9
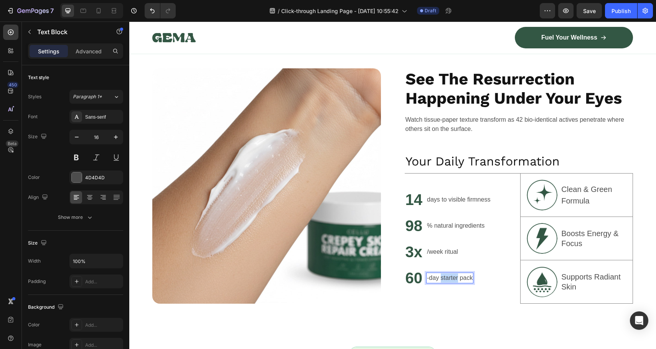
click at [439, 277] on p "-day starter pack" at bounding box center [450, 277] width 46 height 9
click at [462, 278] on p "-day starter pack" at bounding box center [450, 277] width 46 height 9
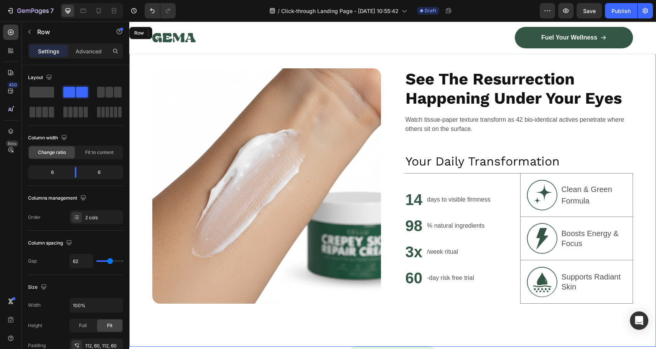
click at [433, 303] on div "Image ⁠⁠⁠⁠⁠⁠⁠ See The Resurrection Happening Under Your Eyes Heading Watch tiss…" at bounding box center [392, 185] width 527 height 321
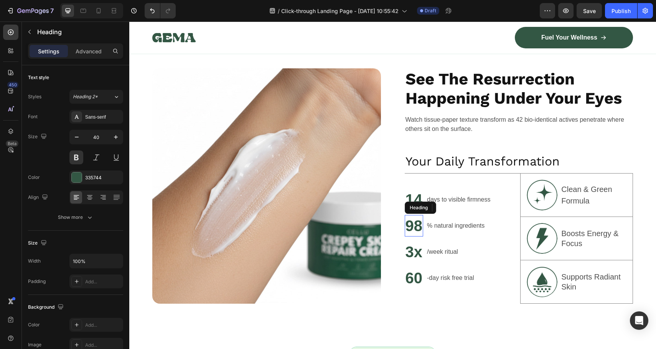
click at [418, 226] on p "98" at bounding box center [413, 226] width 17 height 20
click at [443, 250] on p "/week ritual" at bounding box center [442, 251] width 31 height 9
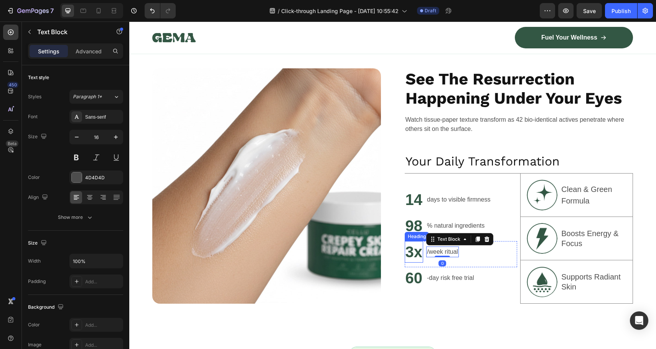
click at [410, 247] on h2 "3x" at bounding box center [414, 251] width 19 height 21
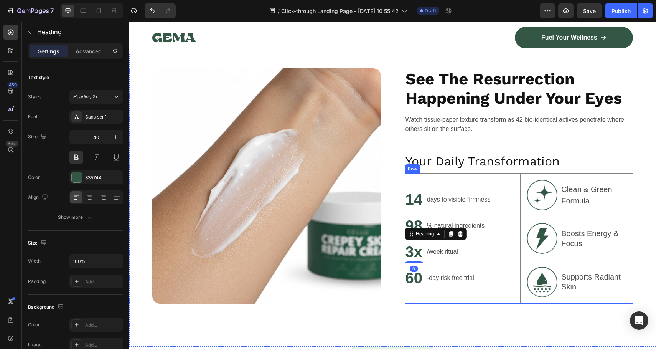
click at [496, 306] on div "Image ⁠⁠⁠⁠⁠⁠⁠ See The Resurrection Happening Under Your Eyes Heading Watch tiss…" at bounding box center [392, 185] width 527 height 321
click at [412, 254] on h2 "3x" at bounding box center [414, 251] width 19 height 21
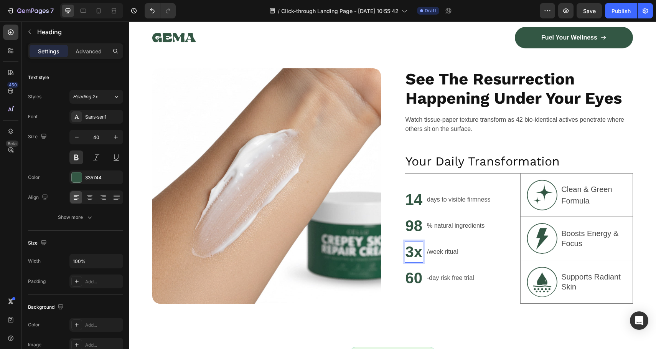
click at [412, 254] on p "3x" at bounding box center [413, 252] width 17 height 20
click at [442, 250] on p "/week ritual" at bounding box center [442, 251] width 31 height 9
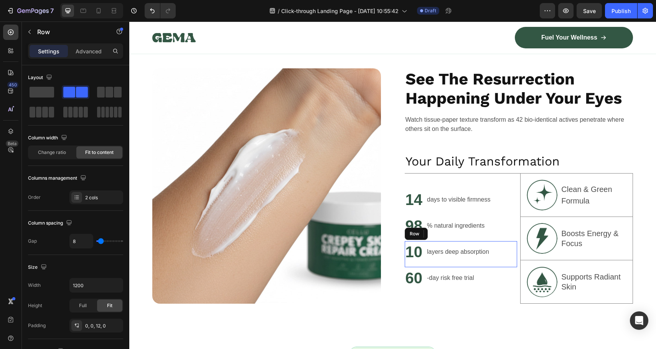
click at [470, 260] on div "layers deep absorption Text Block 0" at bounding box center [458, 251] width 64 height 21
click at [483, 297] on div "14 Heading days to visible firmness Text Block Row 98 Heading % natural ingredi…" at bounding box center [461, 238] width 113 height 130
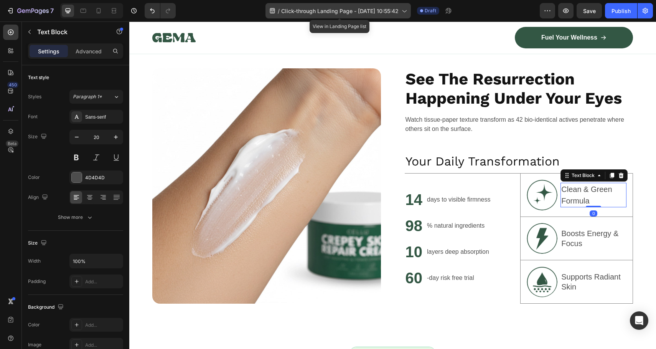
click at [586, 200] on p "Clean & Green Formula" at bounding box center [593, 194] width 64 height 23
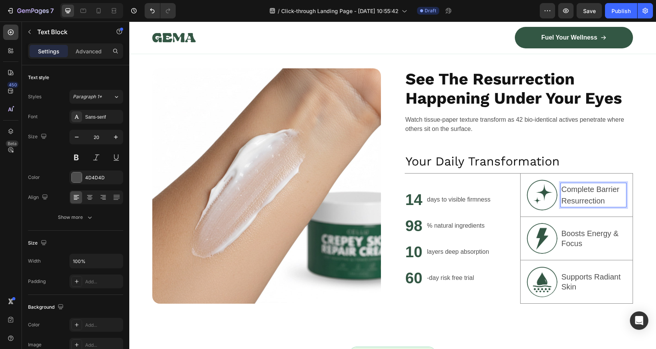
click at [579, 195] on p "Complete Barrier Resurrection" at bounding box center [593, 194] width 64 height 23
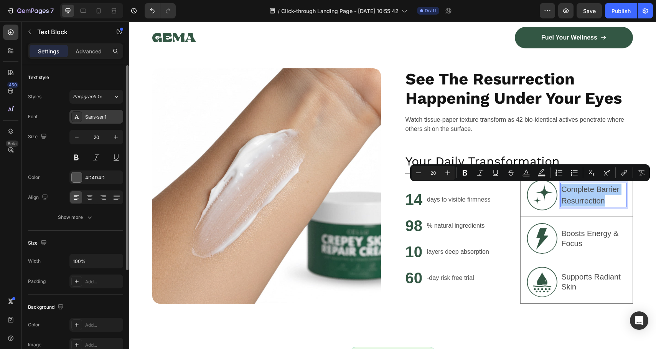
click at [96, 111] on div "Sans-serif" at bounding box center [96, 117] width 54 height 14
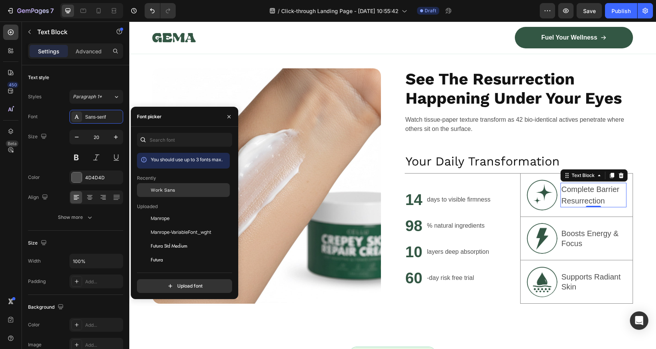
click at [176, 189] on div "Work Sans" at bounding box center [189, 189] width 77 height 7
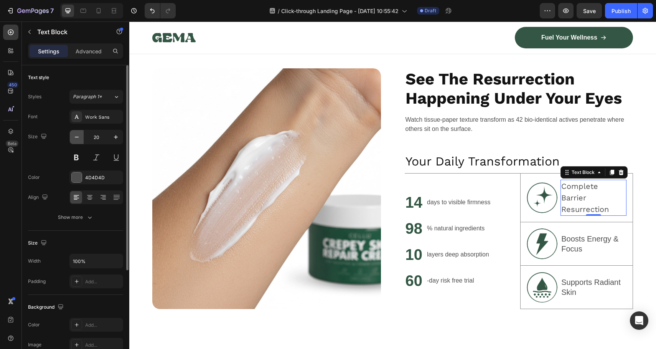
click at [78, 140] on icon "button" at bounding box center [77, 137] width 8 height 8
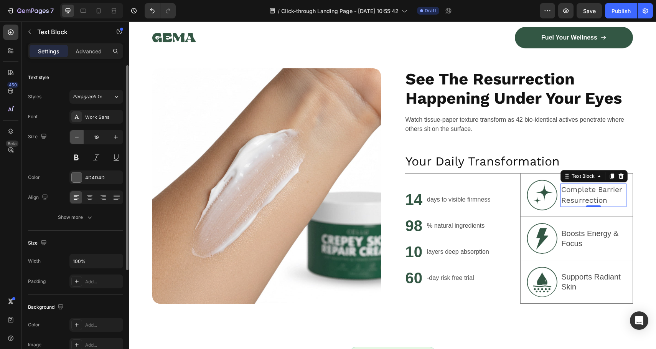
click at [77, 139] on icon "button" at bounding box center [77, 137] width 8 height 8
type input "18"
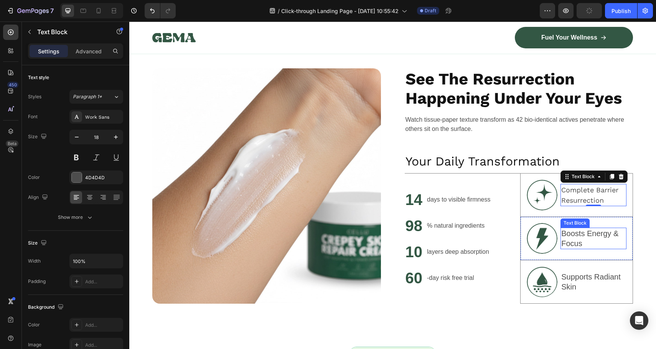
click at [573, 241] on p "Boosts Energy & Focus" at bounding box center [593, 238] width 64 height 20
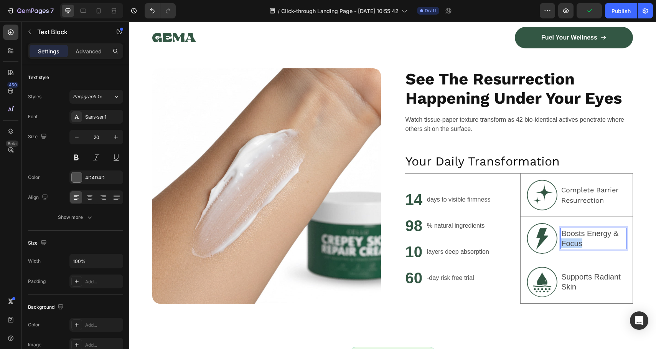
click at [573, 241] on p "Boosts Energy & Focus" at bounding box center [593, 238] width 64 height 20
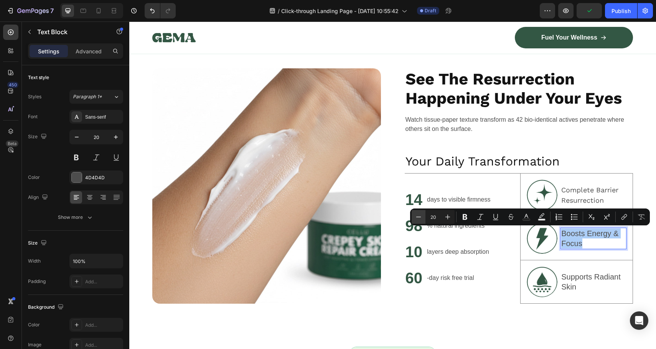
click at [422, 217] on button "Minus" at bounding box center [419, 217] width 14 height 14
click at [422, 217] on icon "Editor contextual toolbar" at bounding box center [419, 217] width 8 height 8
type input "18"
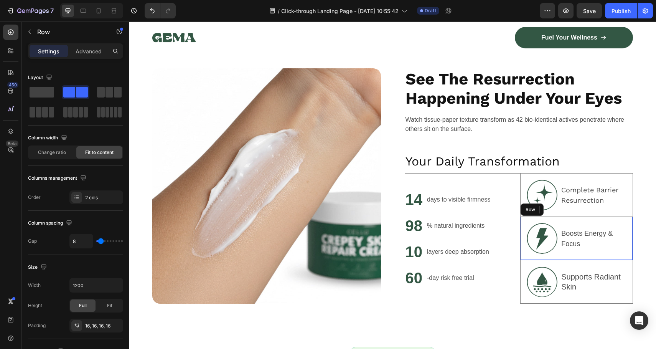
click at [597, 255] on div "Image Boosts Energy & Focus Text Block 0 Row" at bounding box center [576, 238] width 113 height 43
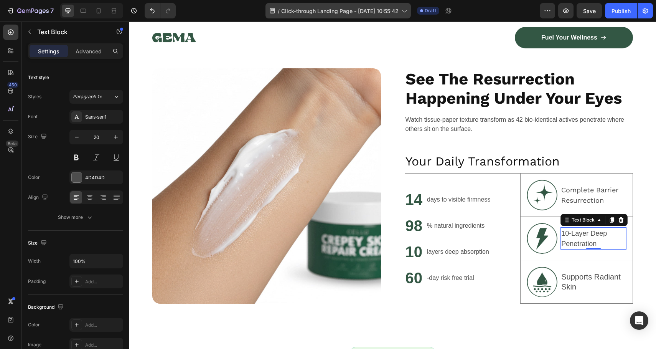
drag, startPoint x: 469, startPoint y: 25, endPoint x: 459, endPoint y: 30, distance: 11.2
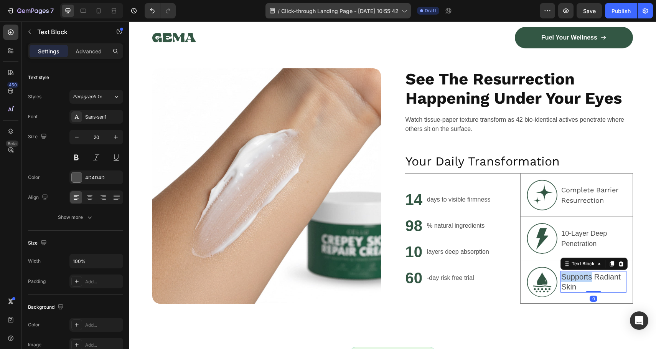
click at [568, 276] on p "Supports Radiant Skin" at bounding box center [593, 282] width 64 height 20
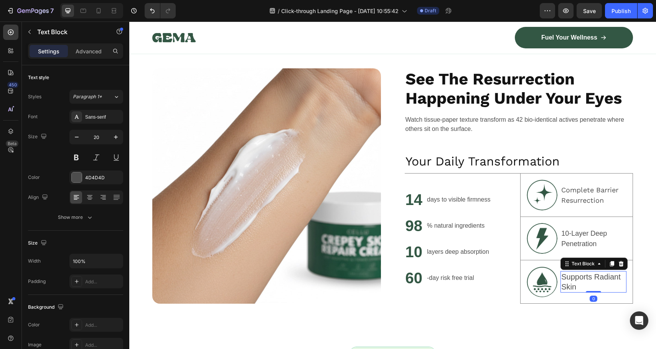
click at [575, 283] on p "Supports Radiant Skin" at bounding box center [593, 282] width 64 height 20
click at [453, 195] on p "days to visible firmness" at bounding box center [458, 199] width 63 height 9
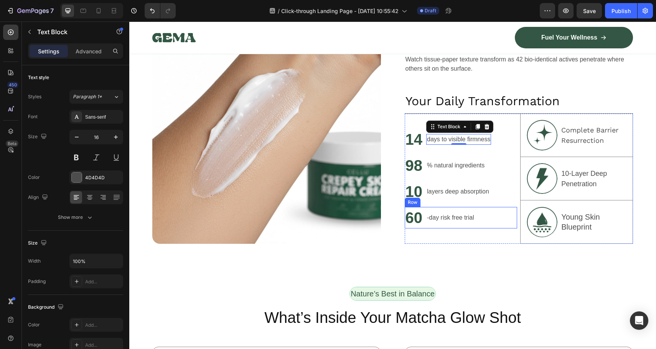
scroll to position [360, 0]
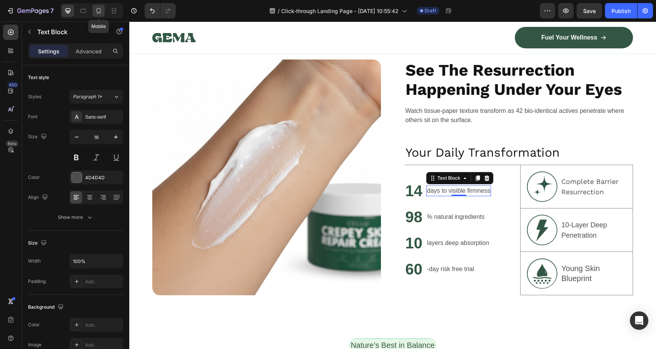
click at [104, 12] on div at bounding box center [98, 11] width 12 height 12
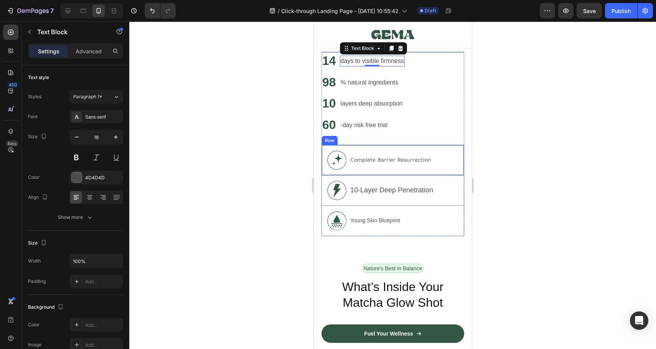
scroll to position [614, 0]
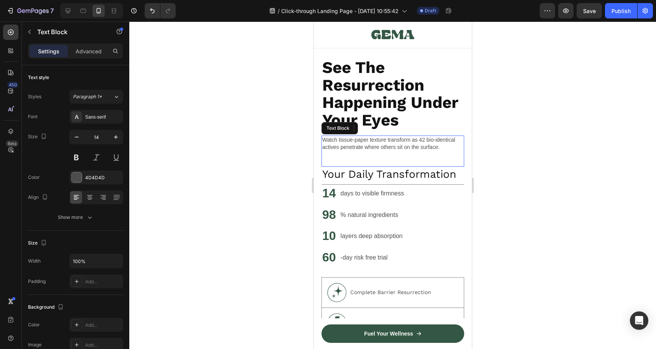
click at [416, 141] on p "Watch tissue-paper texture transform as 42 bio-identical actives penetrate wher…" at bounding box center [392, 143] width 141 height 14
click at [418, 169] on p "Your Daily Transformation" at bounding box center [392, 174] width 141 height 14
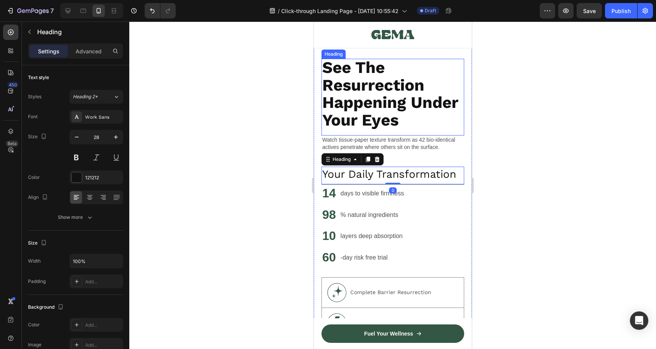
click at [422, 91] on p "⁠⁠⁠⁠⁠⁠⁠ See The Resurrection Happening Under Your Eyes" at bounding box center [392, 94] width 141 height 70
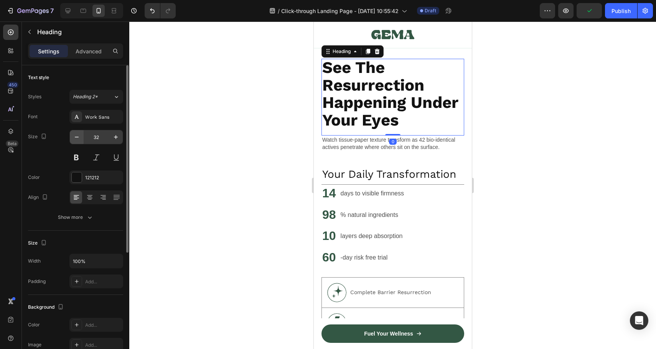
click at [75, 137] on icon "button" at bounding box center [77, 137] width 8 height 8
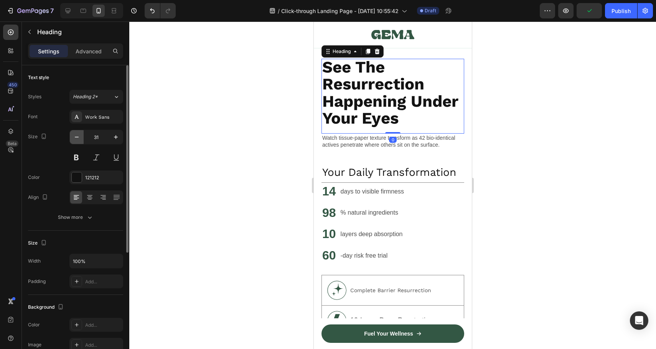
click at [75, 137] on icon "button" at bounding box center [77, 137] width 8 height 8
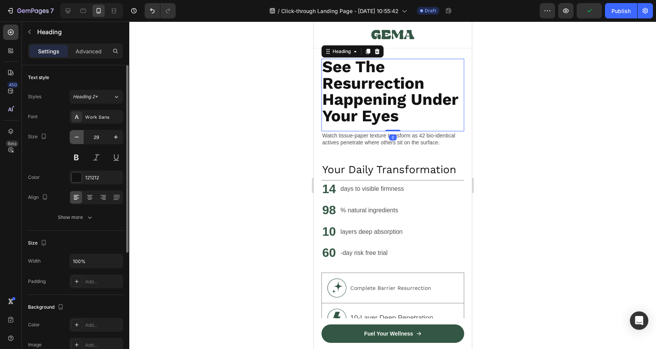
click at [75, 137] on icon "button" at bounding box center [77, 137] width 8 height 8
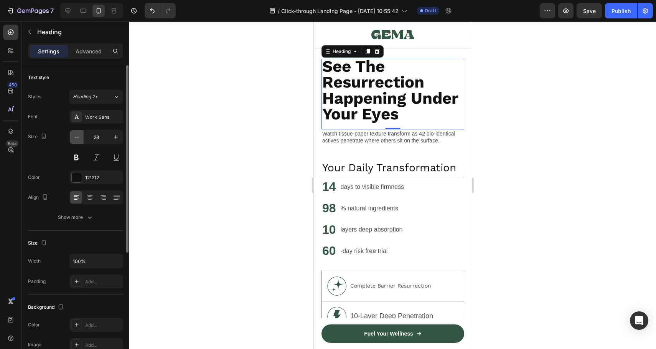
click at [75, 137] on icon "button" at bounding box center [77, 137] width 8 height 8
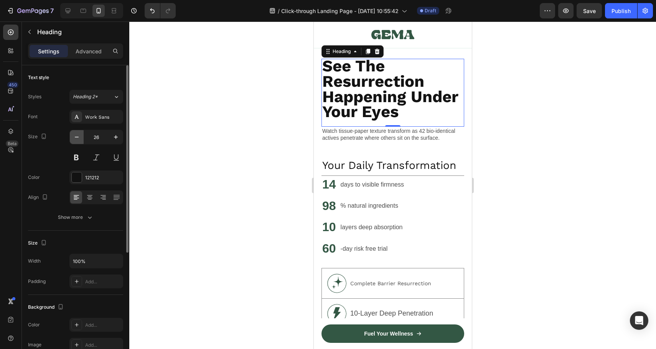
click at [75, 137] on icon "button" at bounding box center [77, 137] width 8 height 8
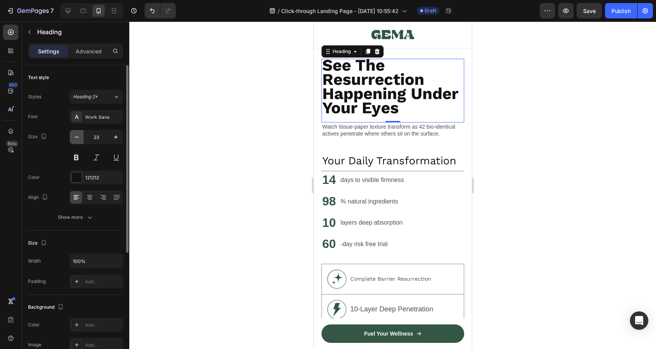
click at [75, 137] on icon "button" at bounding box center [77, 137] width 8 height 8
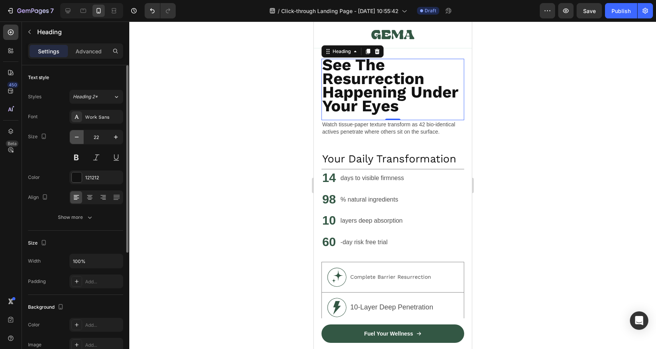
click at [75, 137] on icon "button" at bounding box center [77, 137] width 8 height 8
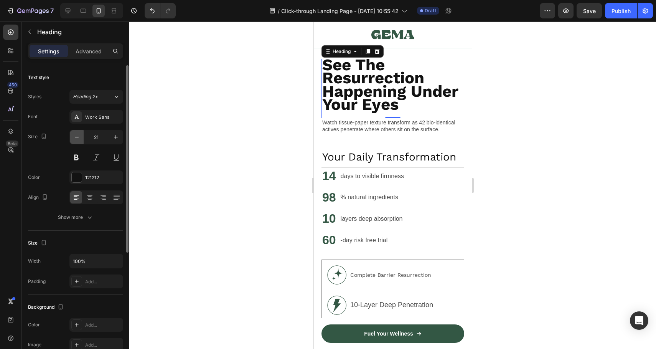
click at [75, 137] on icon "button" at bounding box center [77, 137] width 8 height 8
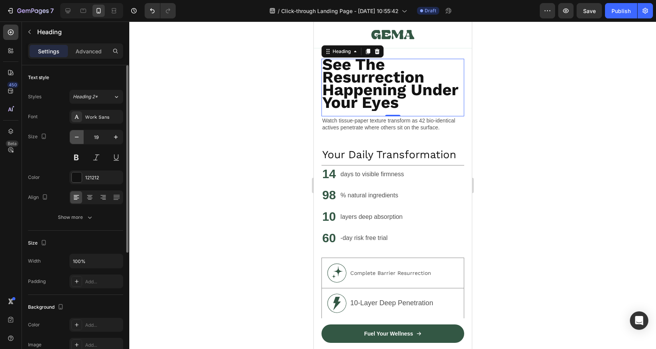
click at [75, 137] on icon "button" at bounding box center [77, 137] width 8 height 8
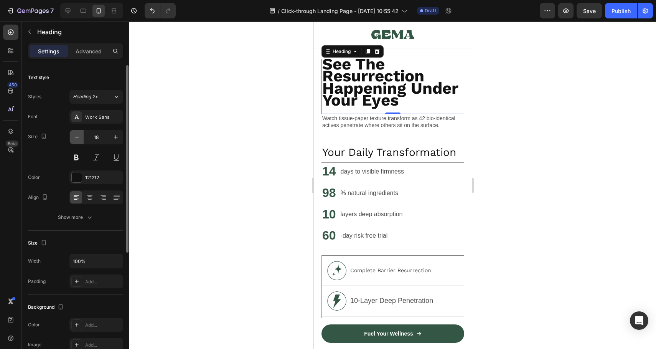
click at [75, 137] on icon "button" at bounding box center [77, 137] width 8 height 8
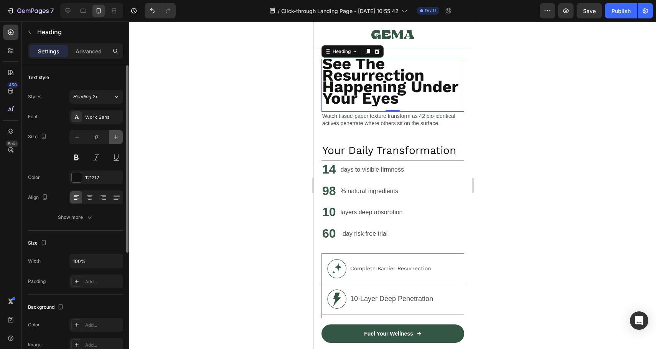
click at [112, 138] on icon "button" at bounding box center [116, 137] width 8 height 8
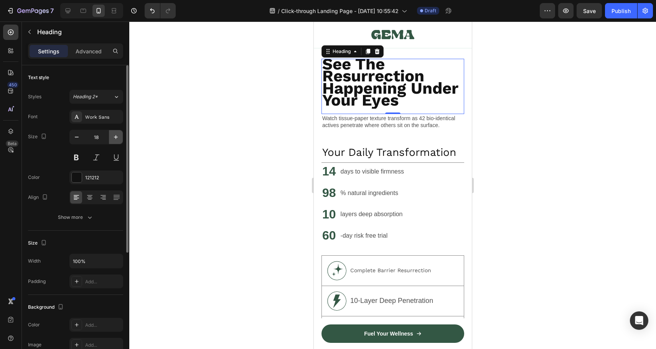
click at [112, 138] on icon "button" at bounding box center [116, 137] width 8 height 8
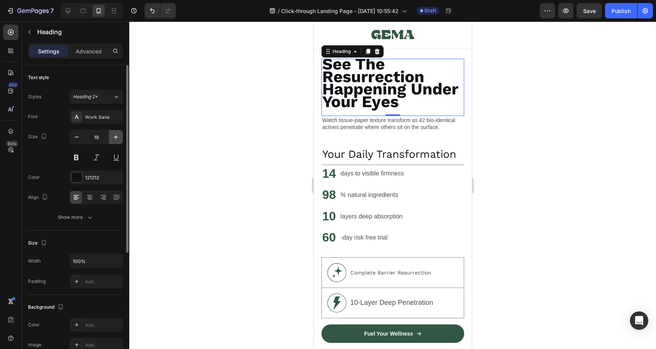
click at [112, 138] on icon "button" at bounding box center [116, 137] width 8 height 8
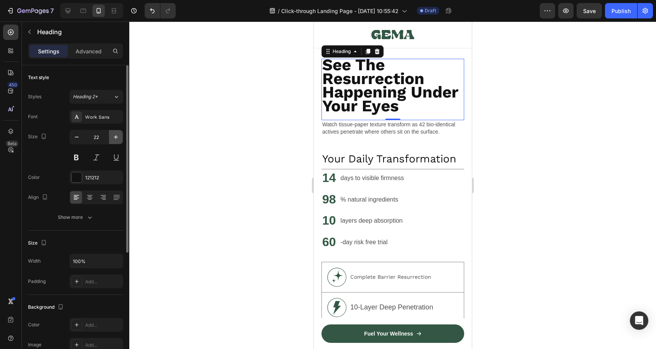
click at [112, 138] on icon "button" at bounding box center [116, 137] width 8 height 8
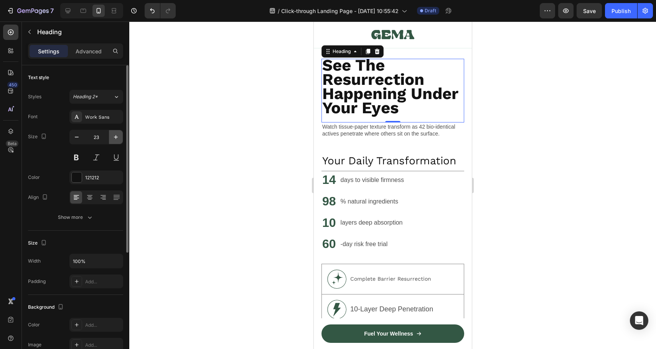
click at [112, 138] on icon "button" at bounding box center [116, 137] width 8 height 8
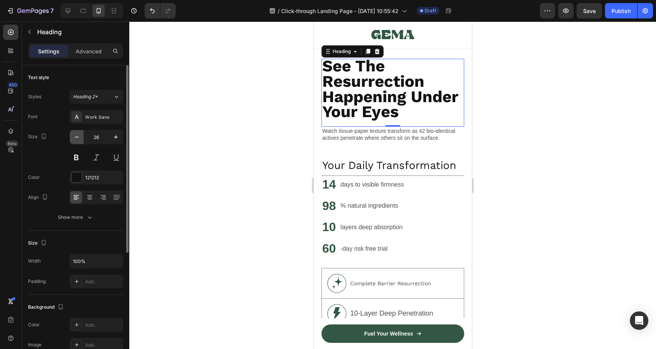
click at [78, 137] on icon "button" at bounding box center [77, 137] width 8 height 8
type input "25"
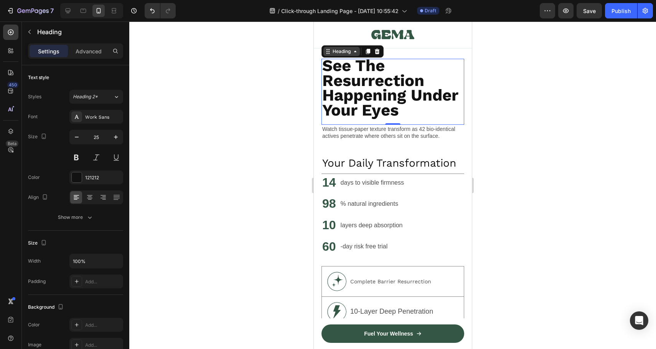
scroll to position [562, 0]
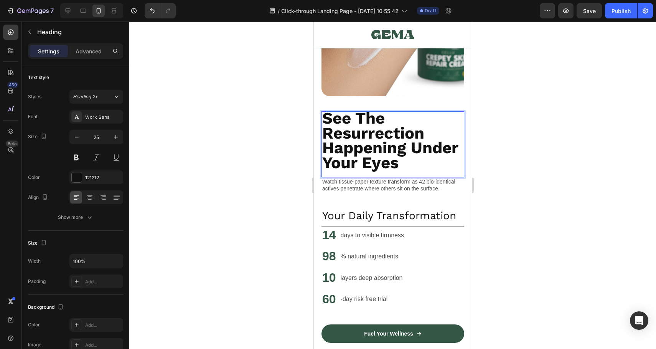
click at [400, 133] on strong "See The Resurrection Happening Under Your Eyes" at bounding box center [390, 140] width 136 height 63
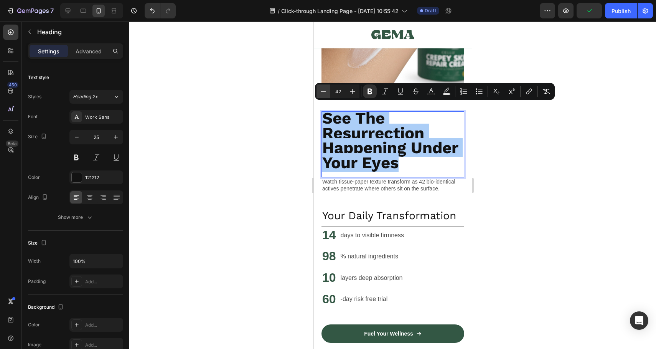
click at [322, 87] on icon "Editor contextual toolbar" at bounding box center [324, 91] width 8 height 8
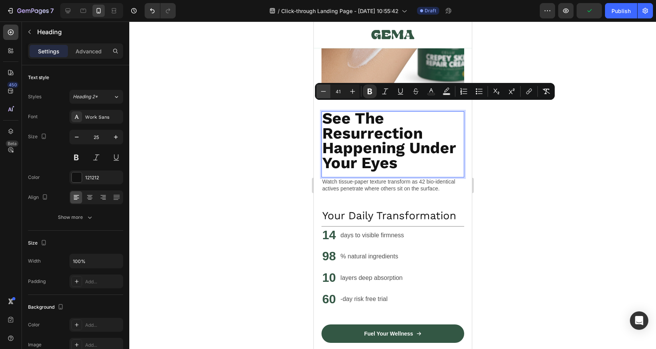
click at [322, 87] on icon "Editor contextual toolbar" at bounding box center [324, 91] width 8 height 8
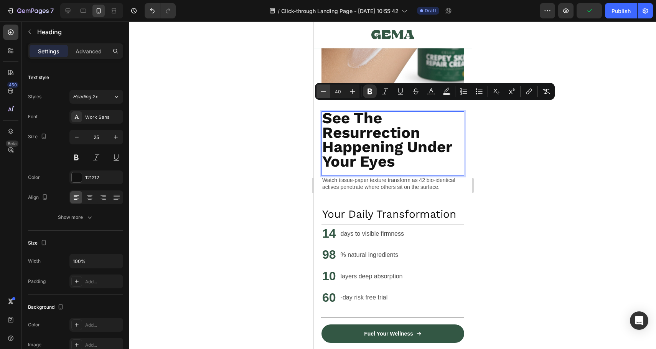
click at [322, 87] on icon "Editor contextual toolbar" at bounding box center [324, 91] width 8 height 8
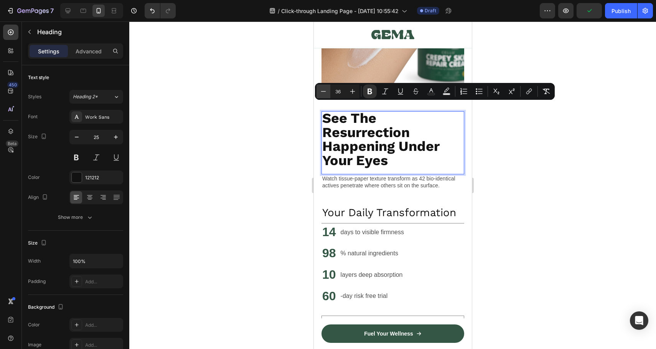
click at [322, 87] on icon "Editor contextual toolbar" at bounding box center [324, 91] width 8 height 8
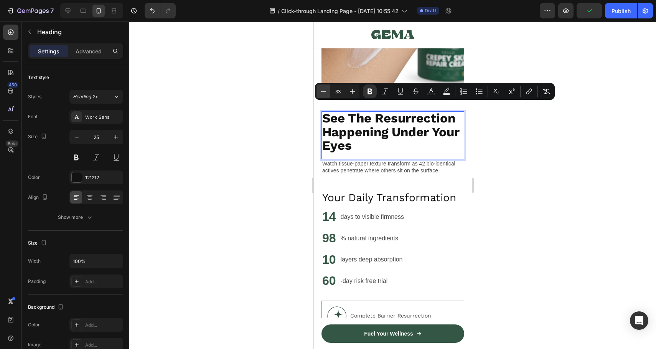
click at [322, 87] on icon "Editor contextual toolbar" at bounding box center [324, 91] width 8 height 8
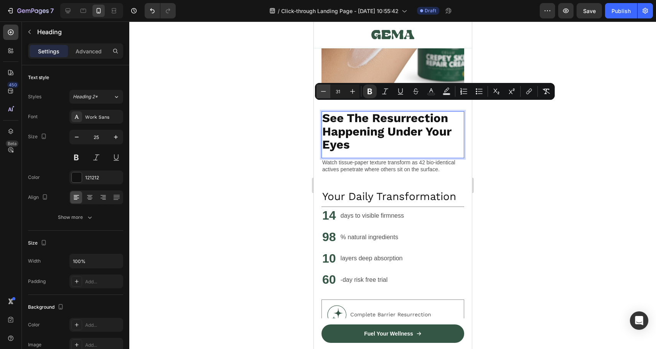
click at [322, 87] on icon "Editor contextual toolbar" at bounding box center [324, 91] width 8 height 8
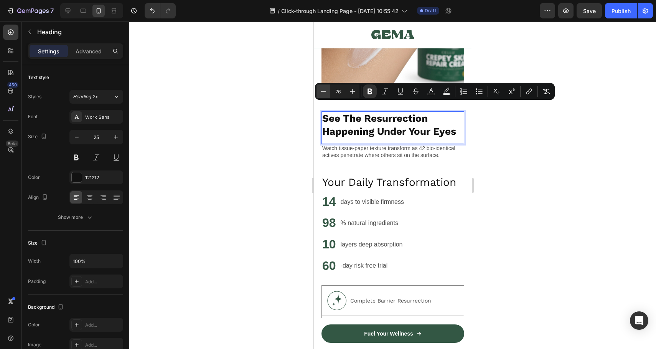
click at [324, 93] on icon "Editor contextual toolbar" at bounding box center [324, 91] width 8 height 8
click at [322, 93] on icon "Editor contextual toolbar" at bounding box center [324, 91] width 8 height 8
type input "24"
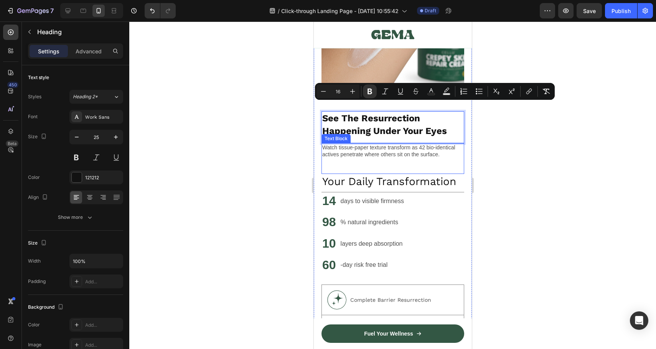
click at [376, 156] on div "Watch tissue-paper texture transform as 42 bio-identical actives penetrate wher…" at bounding box center [392, 158] width 143 height 31
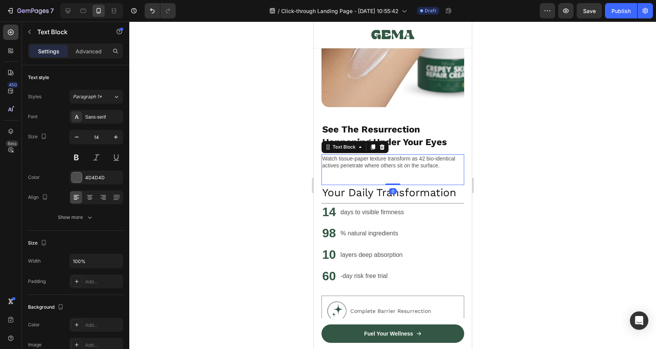
scroll to position [487, 0]
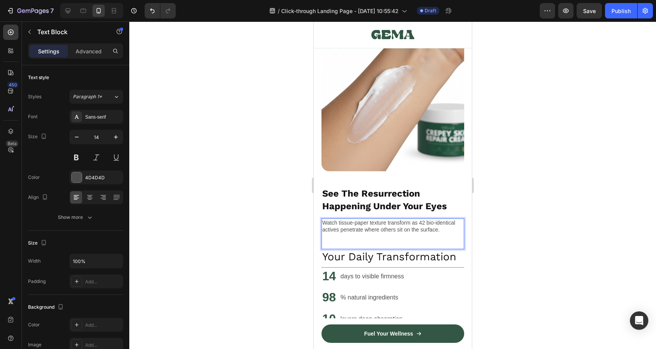
click at [399, 231] on div "Watch tissue-paper texture transform as 42 bio-identical actives penetrate wher…" at bounding box center [392, 233] width 143 height 31
click at [370, 236] on div "Watch tissue-paper texture transform as 42 bio-identical actives penetrate wher…" at bounding box center [392, 233] width 143 height 31
click at [389, 228] on div "Watch tissue-paper texture transform as 42 bio-identical actives penetrate wher…" at bounding box center [392, 233] width 143 height 31
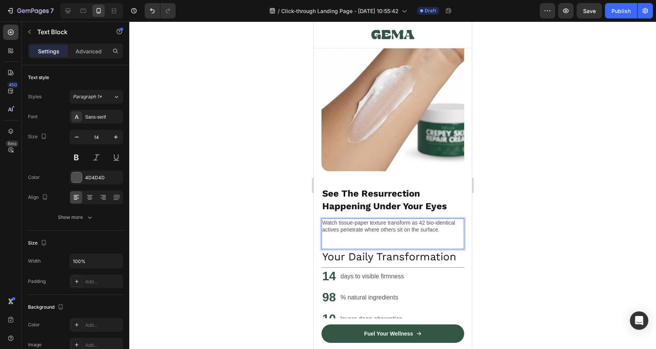
click at [395, 222] on p "Watch tissue-paper texture transform as 42 bio-identical actives penetrate wher…" at bounding box center [392, 226] width 141 height 14
click at [444, 226] on p "Watch tissue-paper texture transform as 42 bio-identical actives penetrate wher…" at bounding box center [392, 226] width 141 height 14
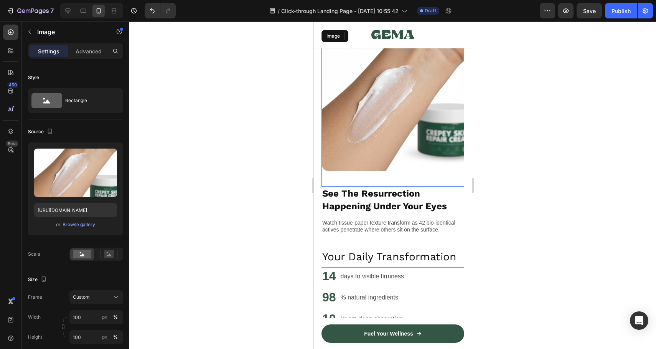
click at [409, 137] on img at bounding box center [392, 99] width 143 height 143
click at [398, 195] on strong "See The Resurrection Happening Under Your Eyes" at bounding box center [384, 199] width 125 height 23
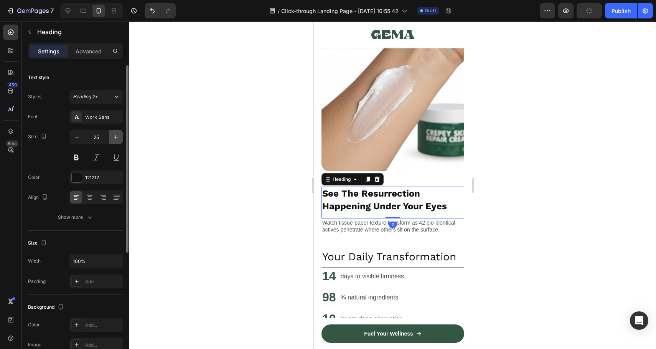
click at [114, 136] on icon "button" at bounding box center [116, 137] width 8 height 8
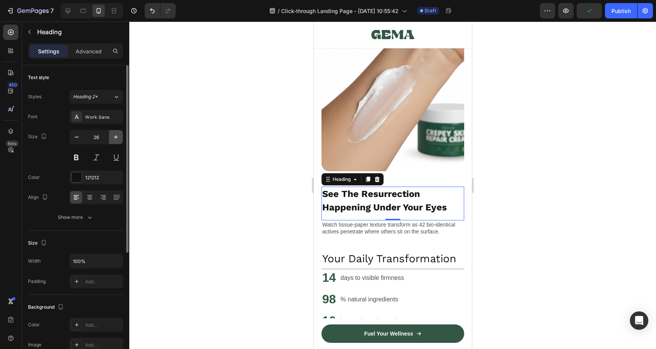
click at [115, 136] on icon "button" at bounding box center [116, 137] width 8 height 8
type input "28"
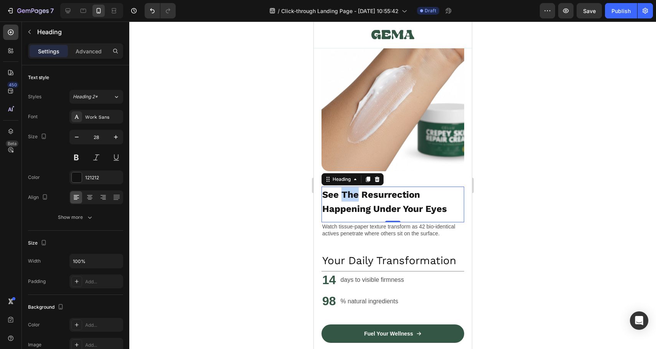
click at [353, 192] on strong "See The Resurrection Happening Under Your Eyes" at bounding box center [384, 201] width 125 height 25
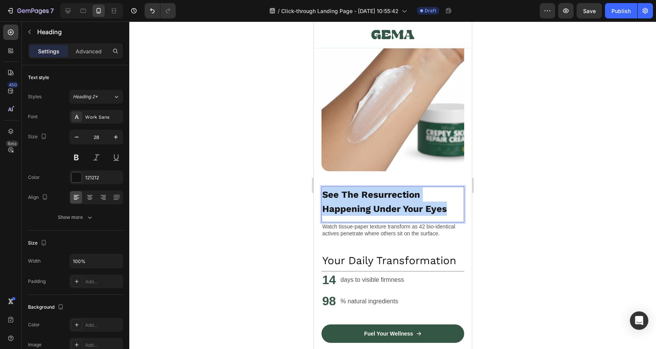
click at [353, 192] on strong "See The Resurrection Happening Under Your Eyes" at bounding box center [384, 201] width 125 height 25
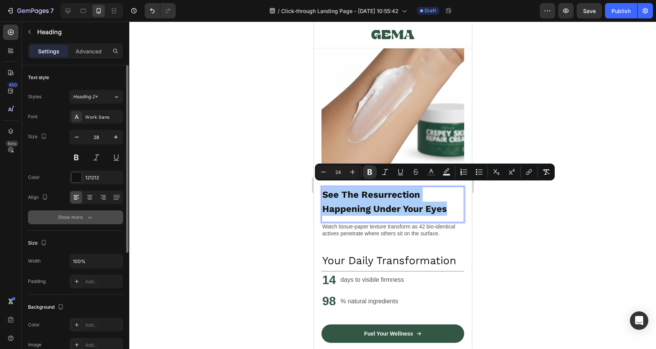
click at [89, 216] on icon "button" at bounding box center [90, 217] width 8 height 8
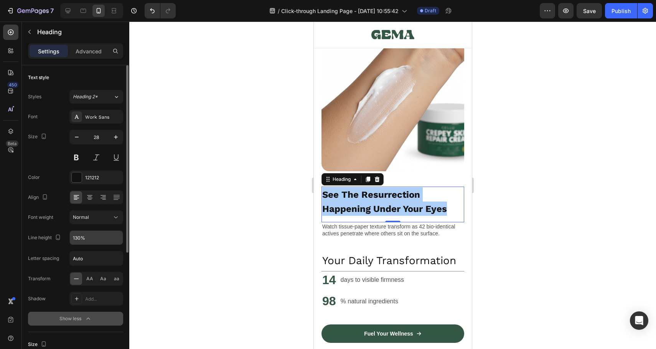
click at [101, 231] on input "130%" at bounding box center [96, 238] width 53 height 14
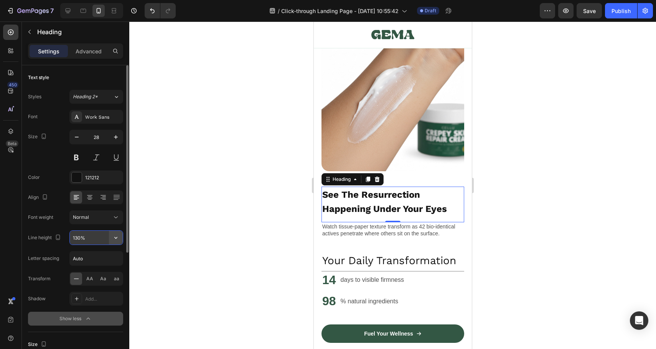
click at [112, 239] on icon "button" at bounding box center [116, 238] width 8 height 8
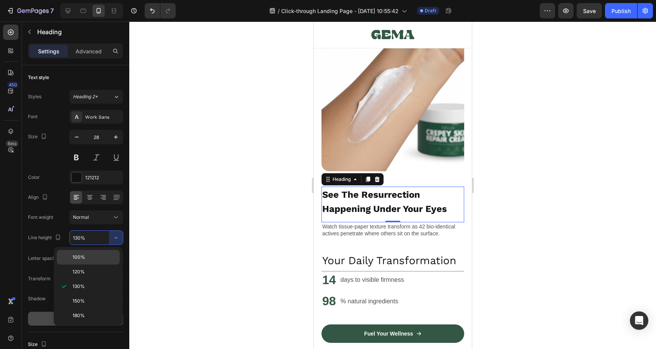
click at [98, 255] on p "100%" at bounding box center [94, 257] width 44 height 7
type input "100%"
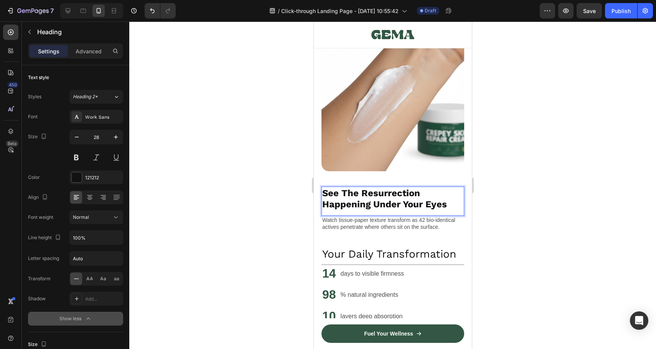
click at [351, 198] on strong "See The Resurrection Happening Under Your Eyes" at bounding box center [384, 199] width 125 height 22
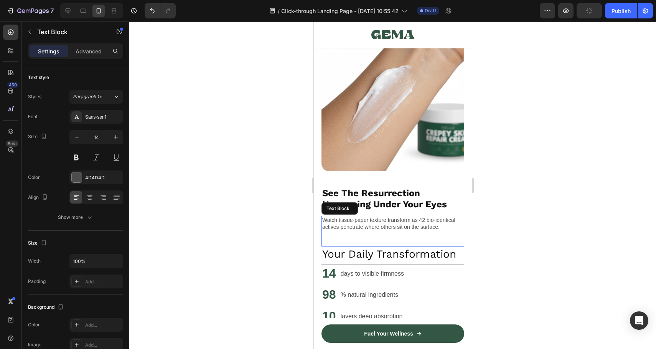
click at [339, 236] on div "Watch tissue-paper texture transform as 42 bio-identical actives penetrate wher…" at bounding box center [392, 231] width 143 height 31
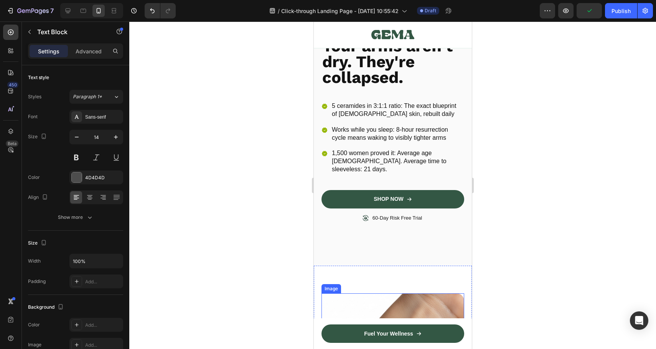
scroll to position [0, 0]
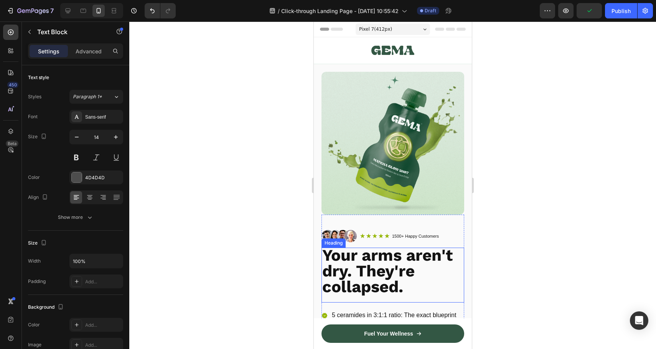
click at [384, 271] on strong "Your arms aren't dry. They're collapsed." at bounding box center [387, 270] width 130 height 50
click at [357, 261] on strong "Your arms aren't dry. They're collapsed." at bounding box center [387, 270] width 130 height 50
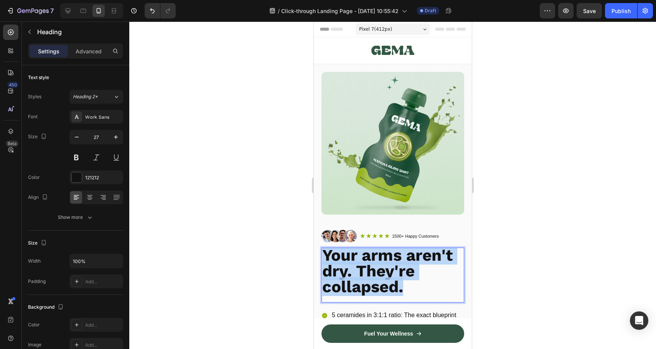
click at [357, 261] on strong "Your arms aren't dry. They're collapsed." at bounding box center [387, 270] width 130 height 50
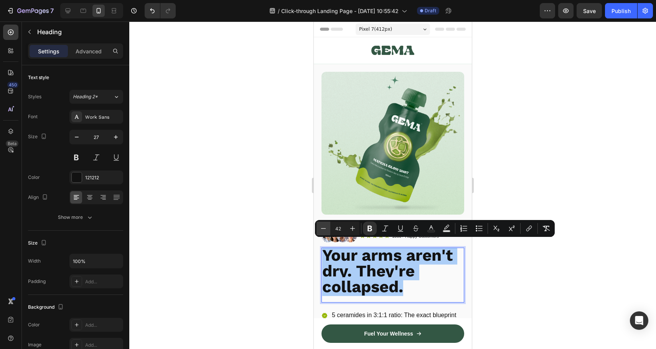
click at [323, 227] on icon "Editor contextual toolbar" at bounding box center [324, 228] width 8 height 8
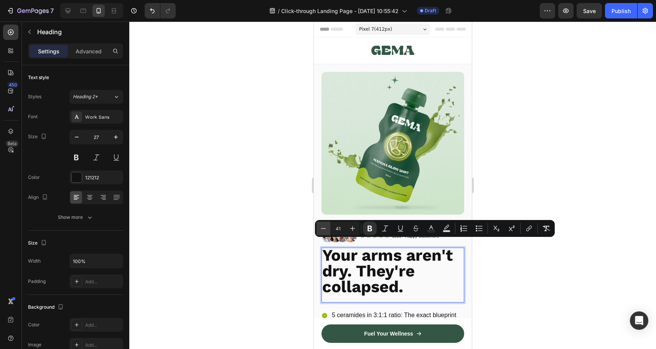
click at [323, 227] on icon "Editor contextual toolbar" at bounding box center [324, 228] width 8 height 8
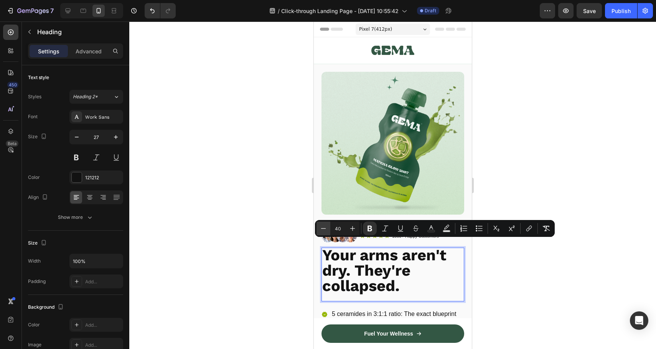
click at [323, 227] on icon "Editor contextual toolbar" at bounding box center [324, 228] width 8 height 8
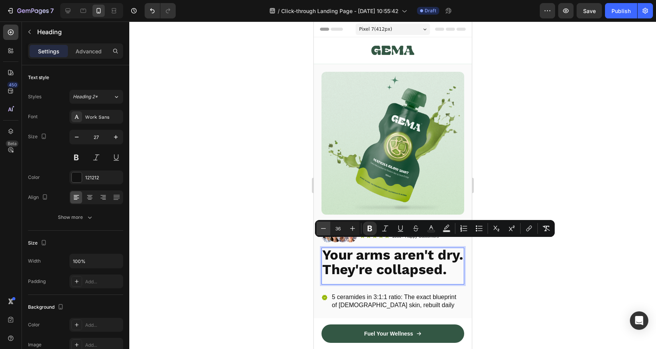
click at [323, 227] on icon "Editor contextual toolbar" at bounding box center [324, 228] width 8 height 8
click at [325, 231] on icon "Editor contextual toolbar" at bounding box center [324, 228] width 8 height 8
type input "32"
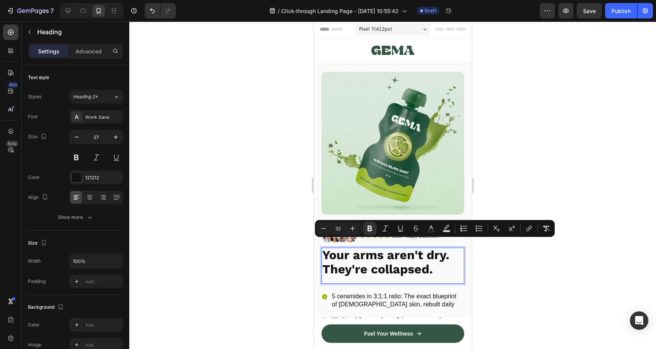
click at [289, 256] on div at bounding box center [392, 184] width 527 height 327
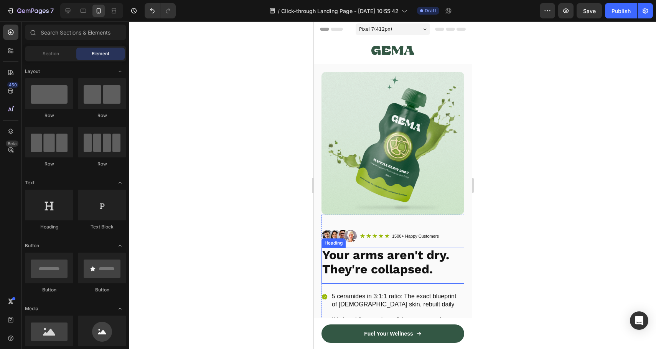
click at [375, 273] on div "⁠⁠⁠⁠⁠⁠⁠ Your arms aren't dry. They're collapsed. Heading" at bounding box center [392, 265] width 143 height 36
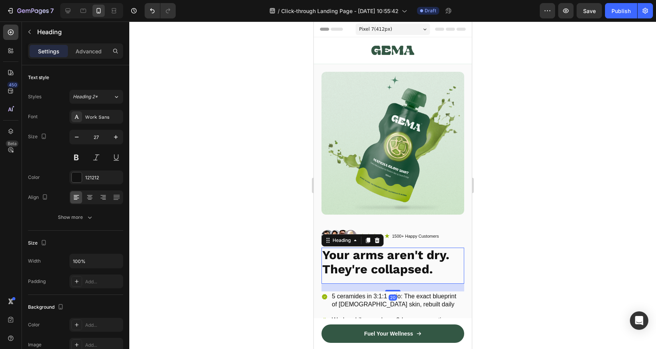
click at [375, 283] on div "20" at bounding box center [392, 287] width 143 height 8
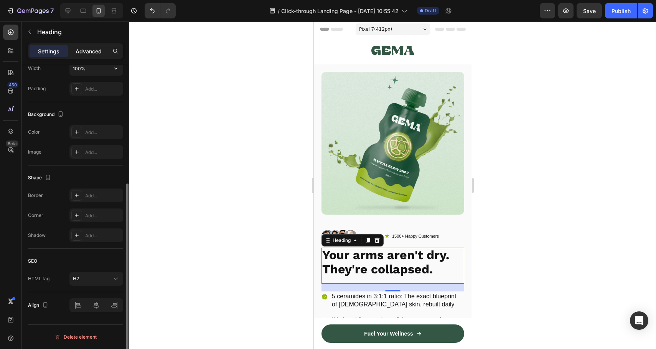
click at [97, 53] on p "Advanced" at bounding box center [89, 51] width 26 height 8
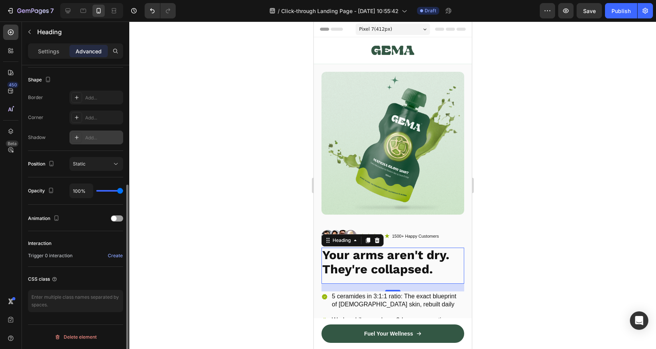
scroll to position [133, 0]
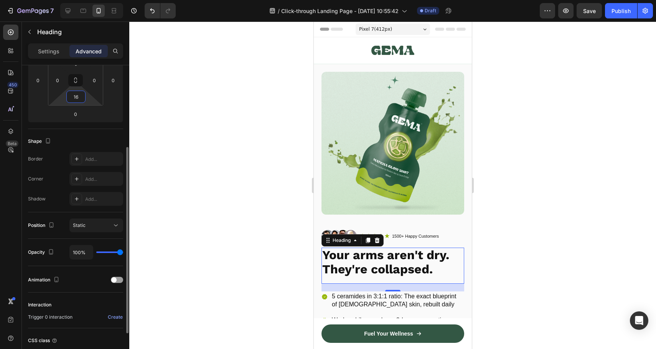
click at [79, 91] on input "16" at bounding box center [75, 97] width 15 height 12
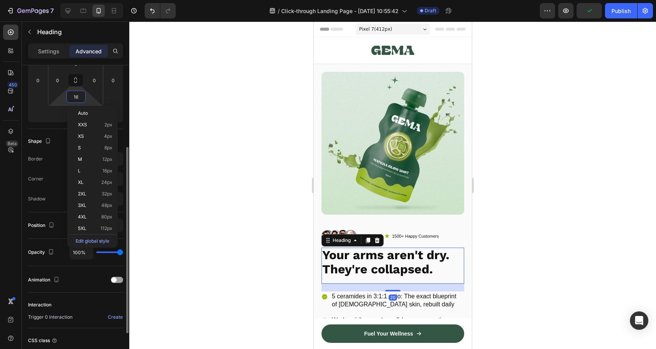
type input "0"
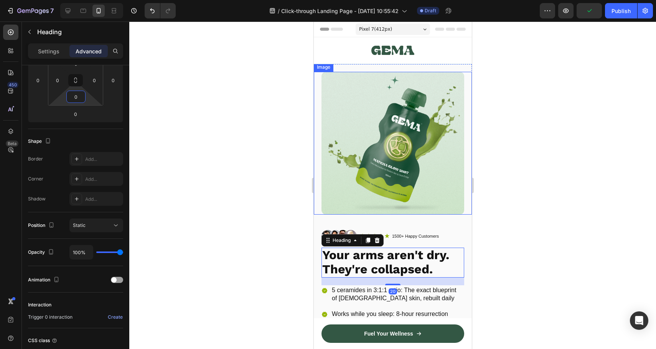
click at [379, 191] on img at bounding box center [392, 143] width 143 height 143
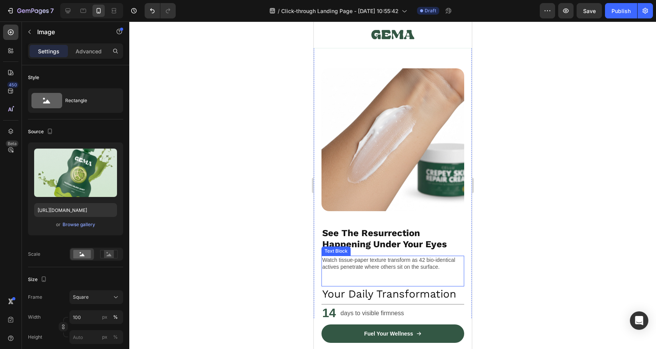
scroll to position [461, 0]
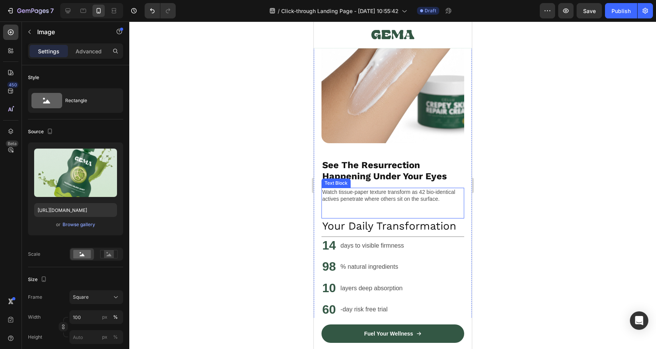
click at [402, 204] on div "Watch tissue-paper texture transform as 42 bio-identical actives penetrate wher…" at bounding box center [392, 203] width 143 height 31
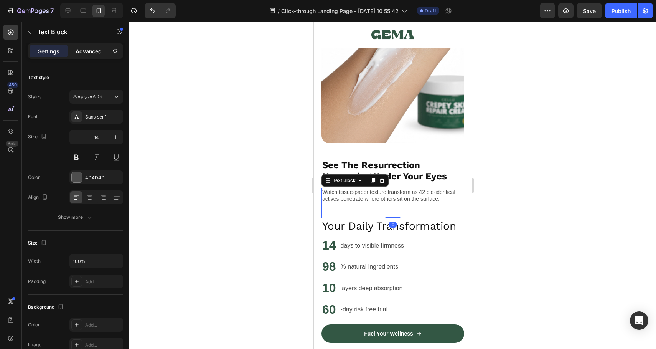
click at [94, 50] on p "Advanced" at bounding box center [89, 51] width 26 height 8
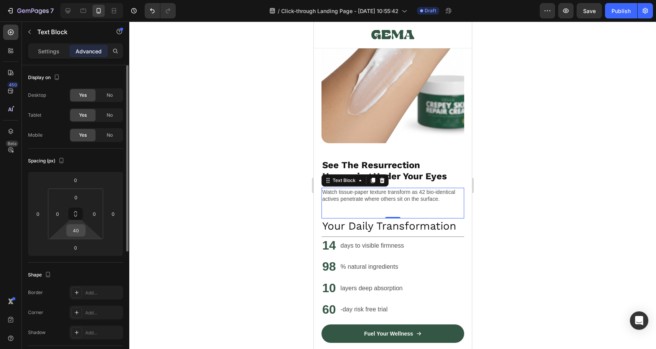
click at [77, 228] on input "40" at bounding box center [75, 230] width 15 height 12
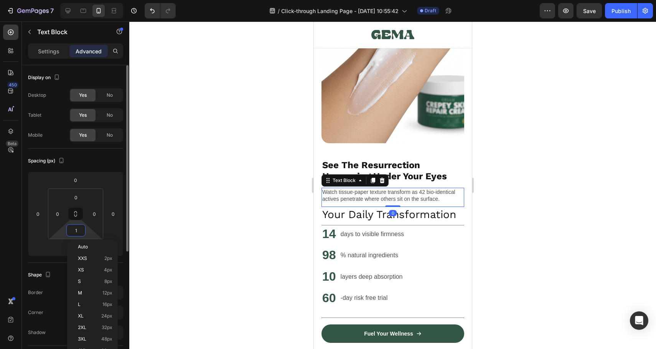
type input "10"
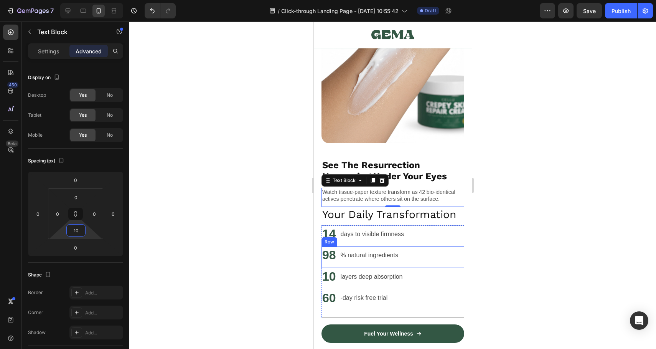
click at [359, 250] on p "% natural ingredients" at bounding box center [369, 254] width 58 height 9
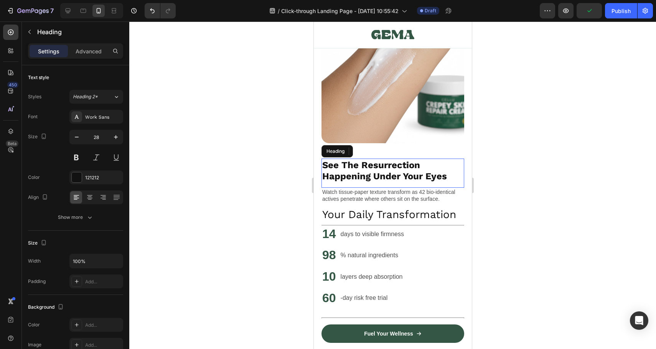
click at [430, 173] on strong "See The Resurrection Happening Under Your Eyes" at bounding box center [384, 171] width 125 height 22
click at [112, 134] on icon "button" at bounding box center [116, 137] width 8 height 8
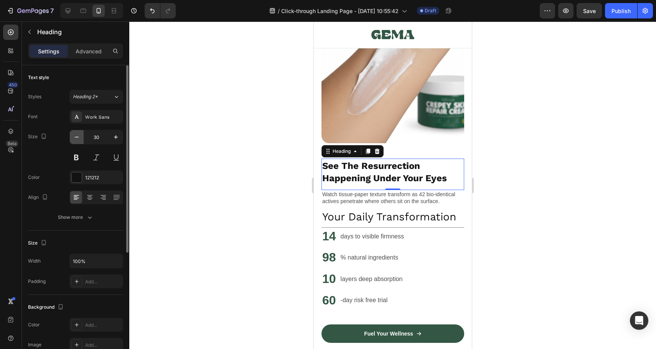
click at [78, 140] on button "button" at bounding box center [77, 137] width 14 height 14
click at [78, 140] on icon "button" at bounding box center [77, 137] width 8 height 8
click at [70, 133] on button "button" at bounding box center [77, 137] width 14 height 14
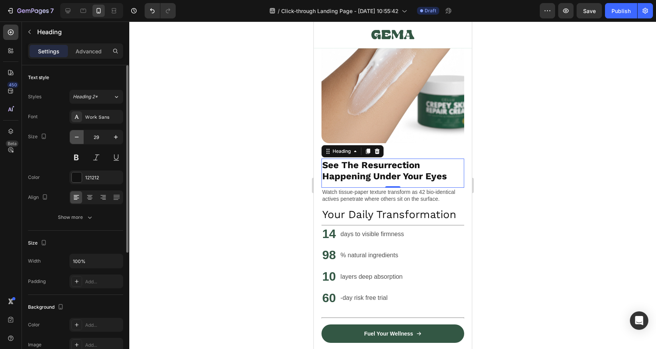
type input "28"
click at [372, 169] on strong "See The Resurrection Happening Under Your Eyes" at bounding box center [384, 171] width 125 height 22
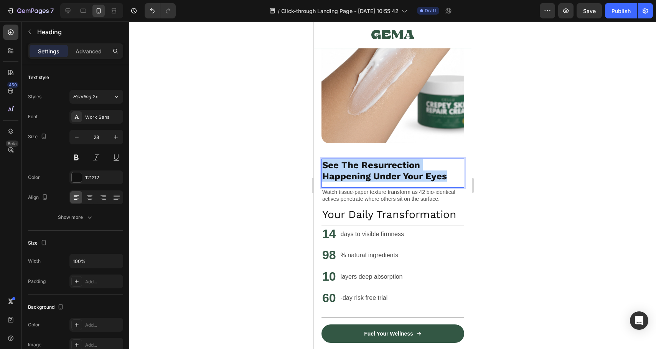
click at [372, 169] on strong "See The Resurrection Happening Under Your Eyes" at bounding box center [384, 171] width 125 height 22
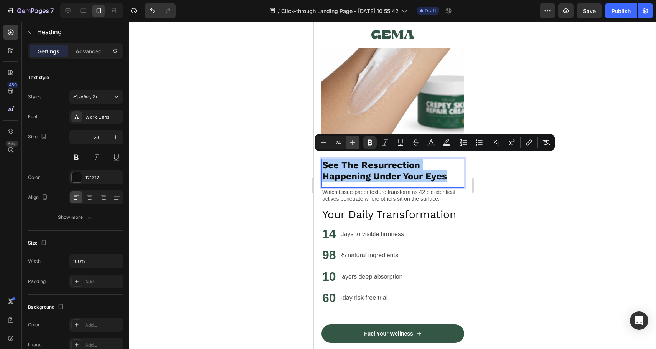
click at [346, 146] on button "Plus" at bounding box center [353, 142] width 14 height 14
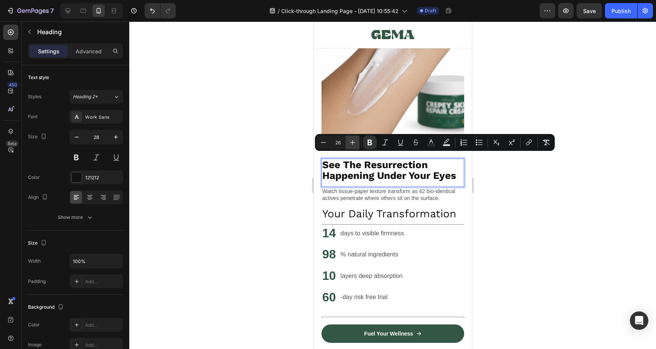
click at [346, 146] on button "Plus" at bounding box center [353, 142] width 14 height 14
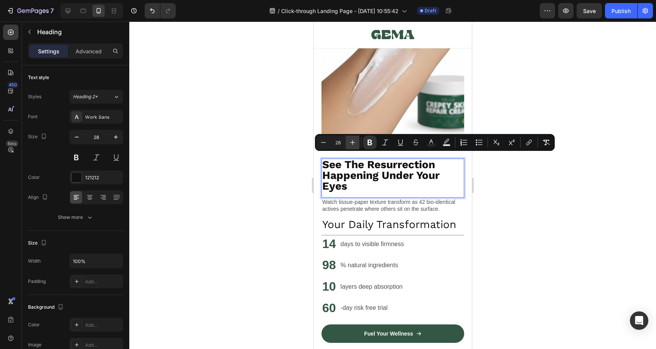
click at [346, 146] on button "Plus" at bounding box center [353, 142] width 14 height 14
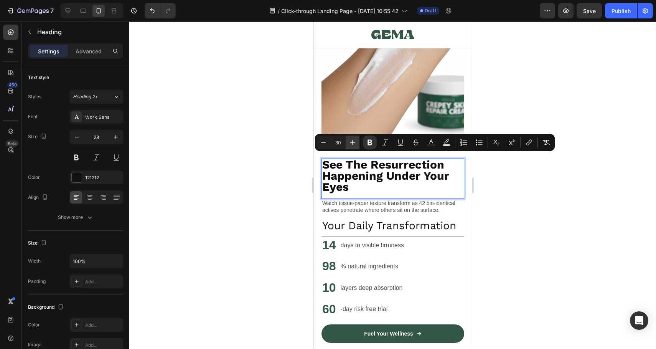
click at [346, 146] on button "Plus" at bounding box center [353, 142] width 14 height 14
click at [347, 145] on button "Plus" at bounding box center [353, 142] width 14 height 14
type input "32"
click at [262, 154] on div at bounding box center [392, 184] width 527 height 327
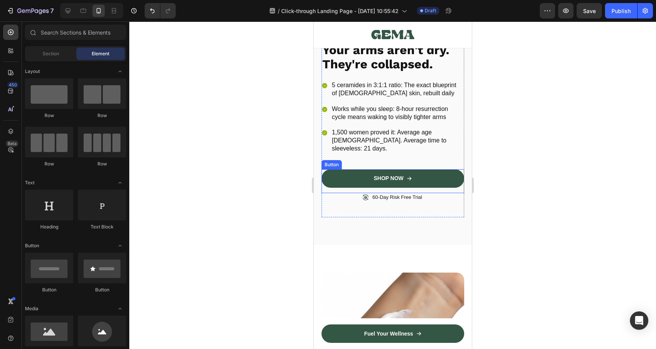
scroll to position [0, 0]
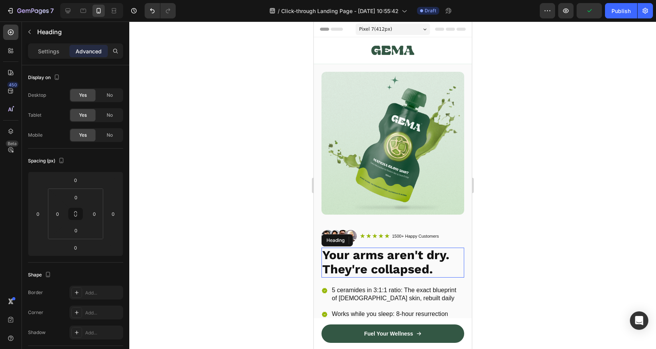
click at [413, 251] on strong "Your arms aren't dry. They're collapsed." at bounding box center [385, 261] width 127 height 29
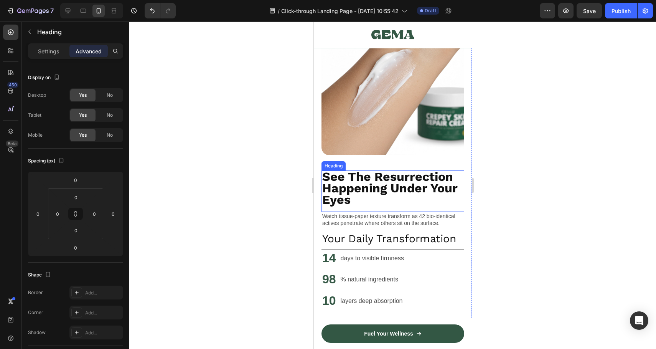
scroll to position [505, 0]
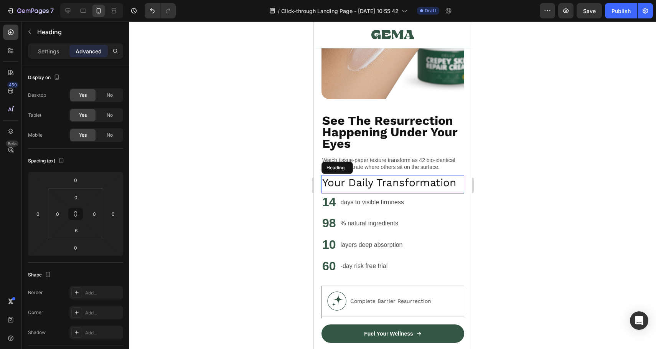
click at [395, 175] on h2 "Your Daily Transformation" at bounding box center [392, 182] width 143 height 15
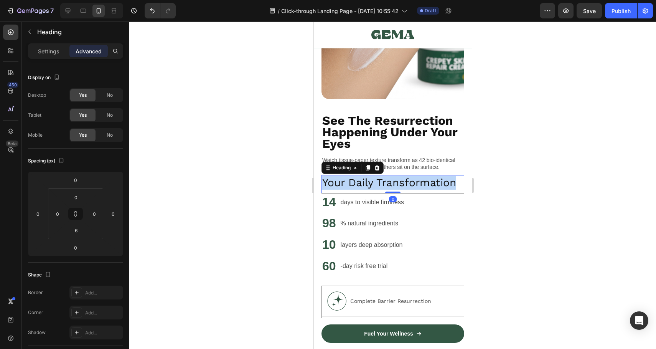
click at [349, 176] on p "Your Daily Transformation" at bounding box center [392, 183] width 141 height 14
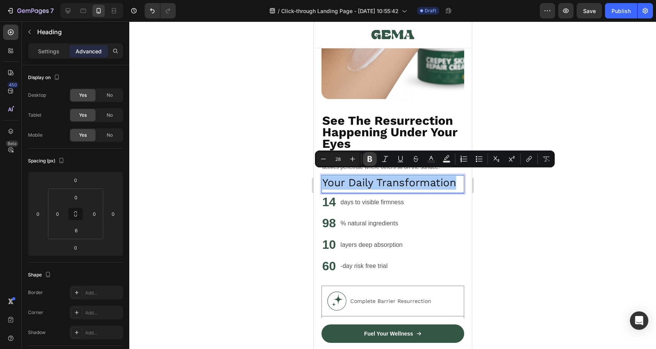
click at [370, 159] on icon "Editor contextual toolbar" at bounding box center [370, 159] width 8 height 8
click at [321, 159] on icon "Editor contextual toolbar" at bounding box center [323, 158] width 5 height 0
click at [323, 159] on icon "Editor contextual toolbar" at bounding box center [323, 158] width 5 height 0
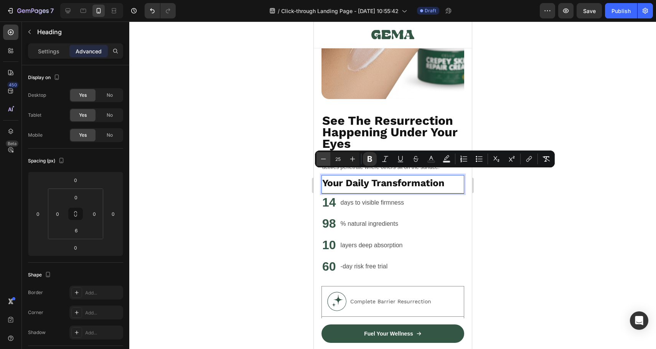
type input "24"
click at [487, 208] on div at bounding box center [392, 184] width 527 height 327
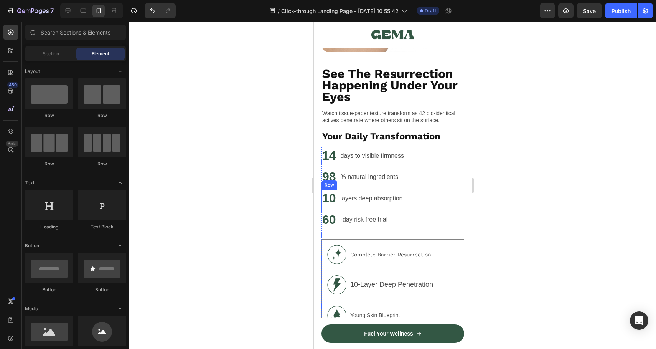
scroll to position [611, 0]
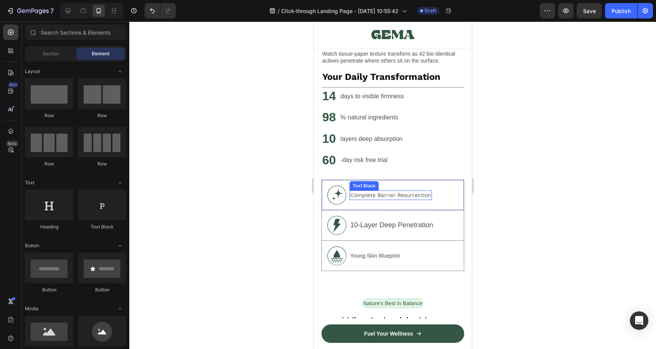
click at [411, 192] on p "Complete Barrier Resurrection" at bounding box center [390, 195] width 81 height 8
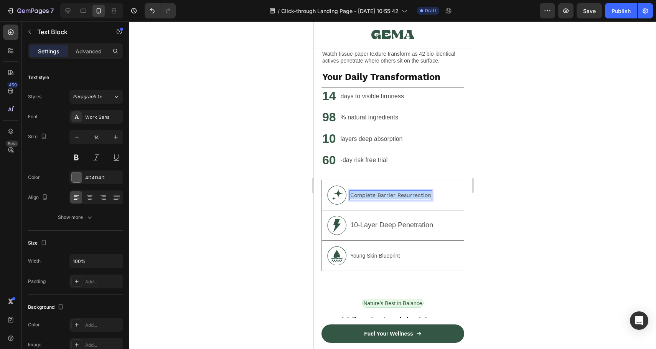
click at [411, 192] on p "Complete Barrier Resurrection" at bounding box center [390, 195] width 81 height 8
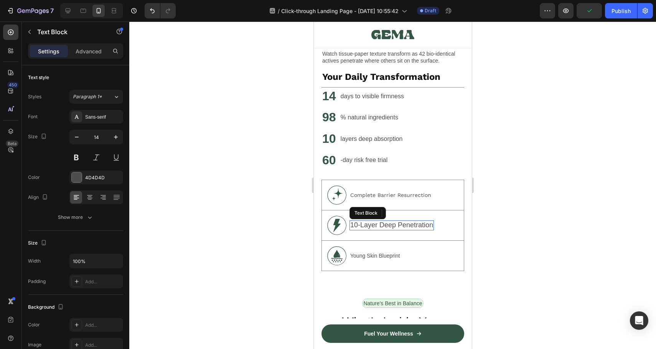
click at [356, 221] on span "10-Layer Deep Penetration" at bounding box center [391, 225] width 83 height 8
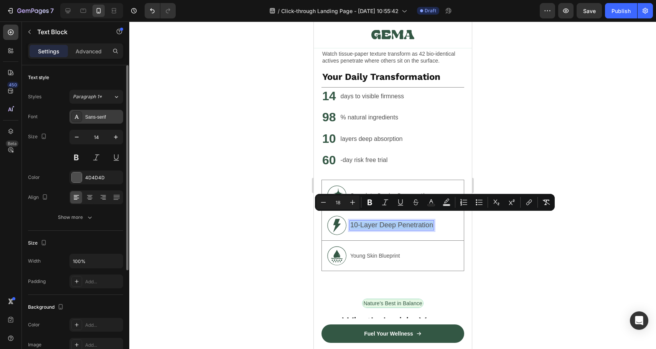
click at [96, 117] on div "Sans-serif" at bounding box center [103, 117] width 36 height 7
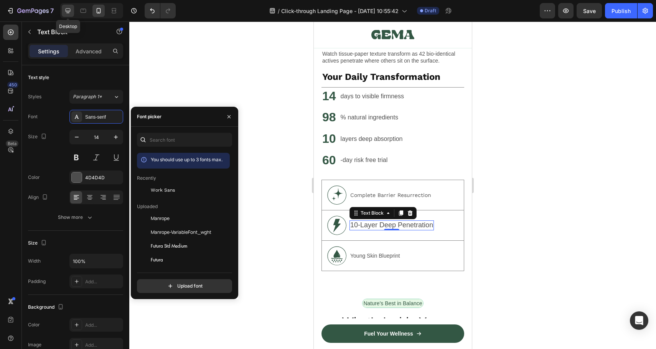
click at [65, 10] on icon at bounding box center [68, 11] width 8 height 8
type input "20"
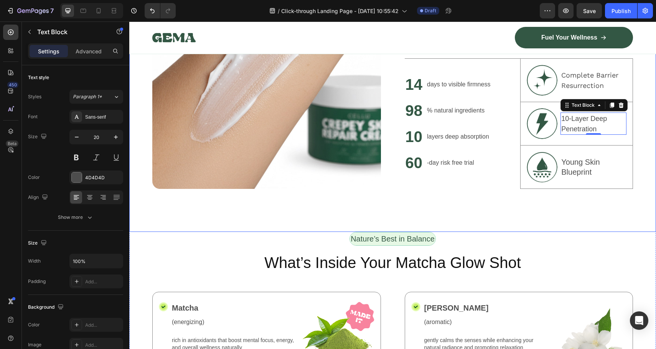
scroll to position [330, 0]
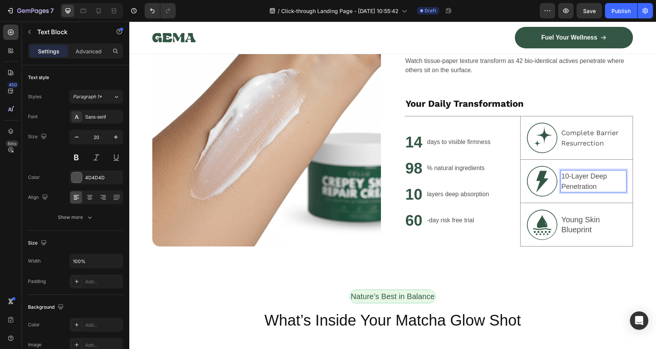
click at [583, 173] on span "10-Layer Deep Penetration" at bounding box center [584, 181] width 46 height 18
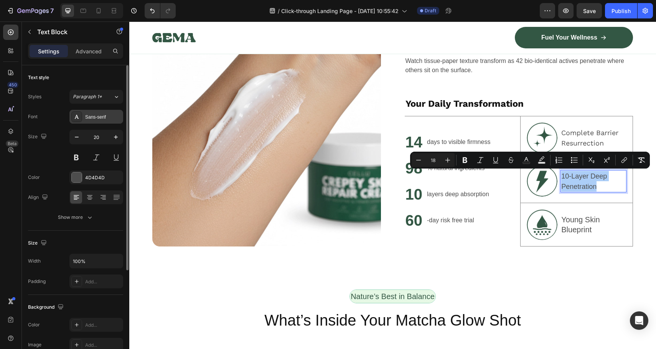
click at [100, 120] on div "Sans-serif" at bounding box center [103, 117] width 36 height 7
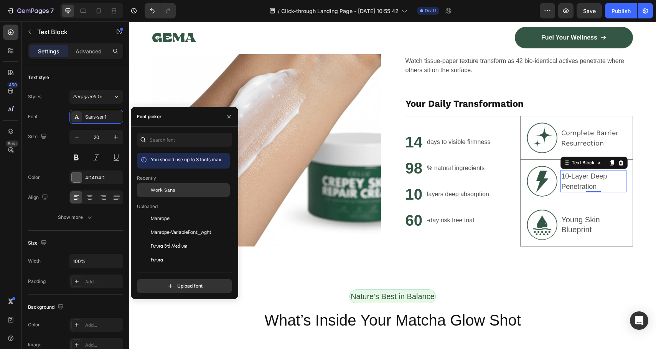
click at [176, 190] on div "Work Sans" at bounding box center [189, 189] width 77 height 7
click at [566, 222] on p "Young Skin Blueprint" at bounding box center [593, 224] width 64 height 20
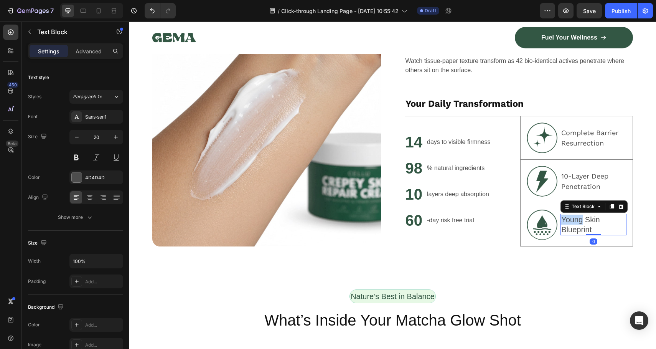
click at [566, 222] on p "Young Skin Blueprint" at bounding box center [593, 224] width 64 height 20
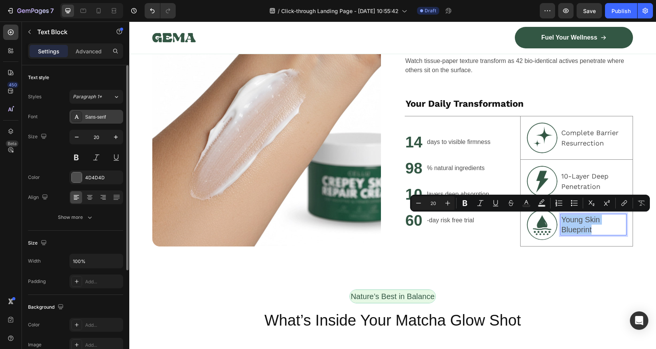
click at [98, 121] on div "Sans-serif" at bounding box center [96, 117] width 54 height 14
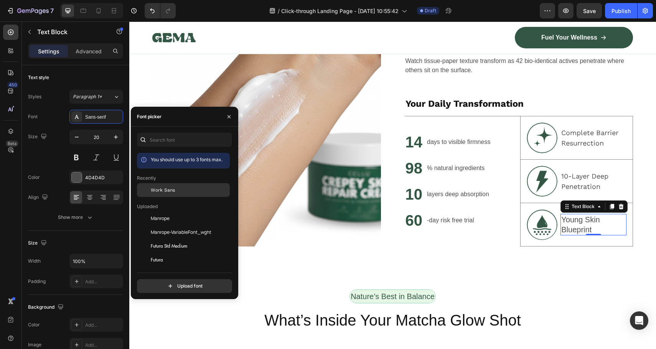
click at [161, 186] on span "Work Sans" at bounding box center [163, 189] width 24 height 7
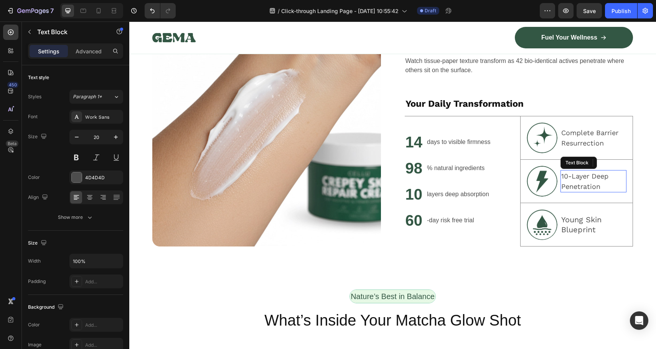
click at [582, 183] on span "10-Layer Deep Penetration" at bounding box center [584, 181] width 47 height 18
click at [583, 132] on p "Complete Barrier Resurrection" at bounding box center [593, 137] width 64 height 21
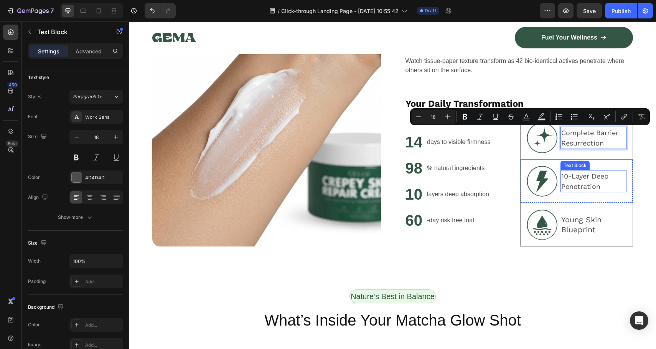
click at [587, 179] on span "10-Layer Deep Penetration" at bounding box center [584, 181] width 47 height 18
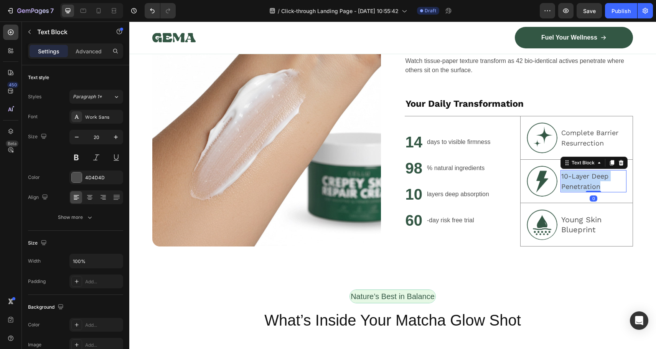
click at [587, 179] on span "10-Layer Deep Penetration" at bounding box center [584, 181] width 47 height 18
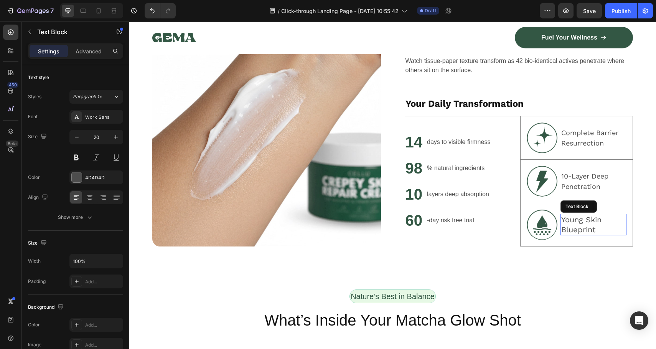
click at [586, 222] on p "Young Skin Blueprint" at bounding box center [593, 224] width 64 height 20
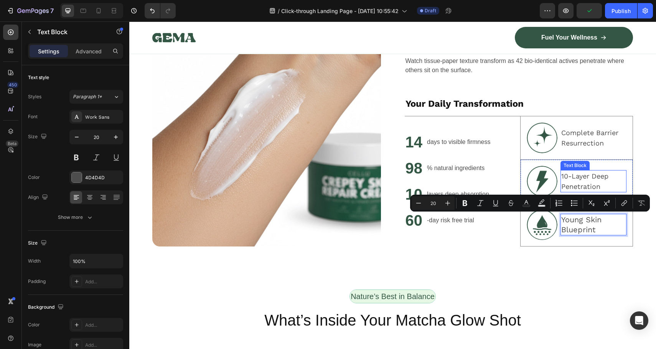
click at [586, 186] on span "10-Layer Deep Penetration" at bounding box center [584, 181] width 47 height 18
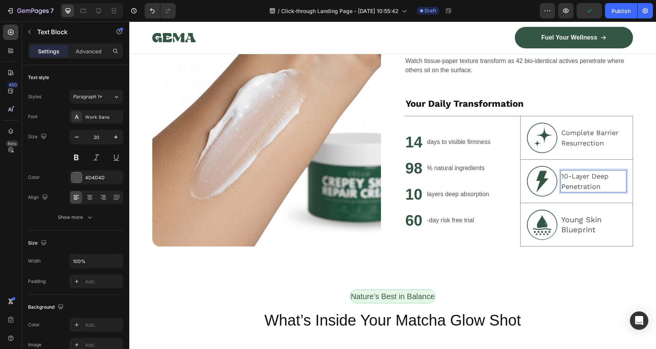
click at [586, 186] on span "10-Layer Deep Penetration" at bounding box center [584, 181] width 47 height 18
click at [587, 139] on p "Complete Barrier Resurrection" at bounding box center [593, 137] width 64 height 21
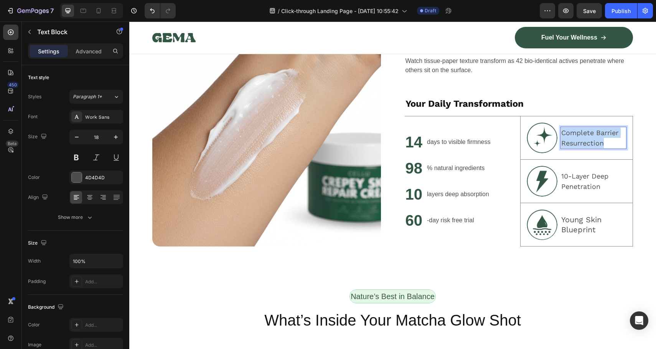
click at [587, 139] on p "Complete Barrier Resurrection" at bounding box center [593, 137] width 64 height 21
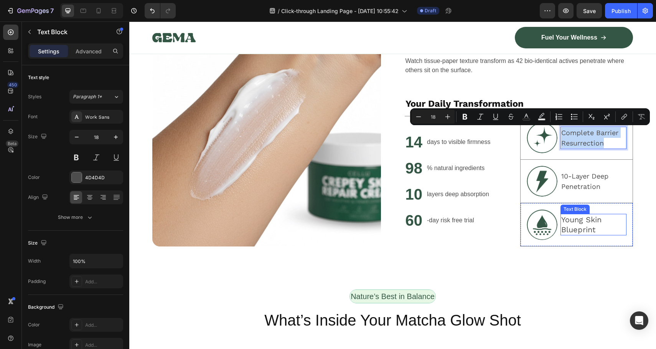
click at [580, 227] on p "Young Skin Blueprint" at bounding box center [593, 224] width 64 height 20
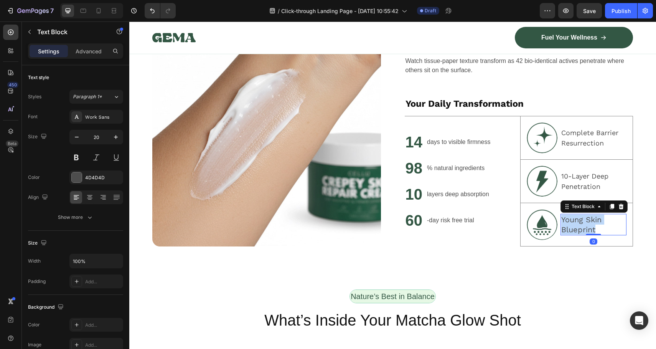
click at [580, 227] on p "Young Skin Blueprint" at bounding box center [593, 224] width 64 height 20
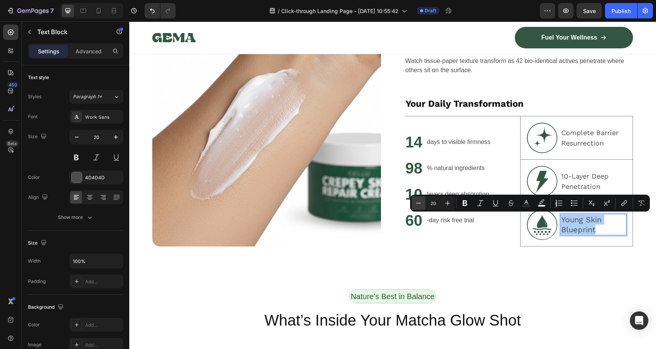
click at [423, 202] on button "Minus" at bounding box center [419, 203] width 14 height 14
type input "18"
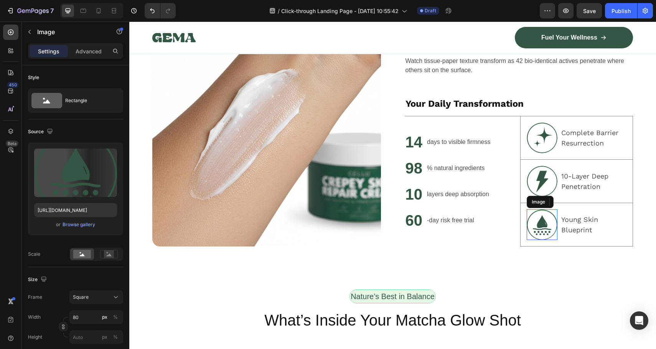
click at [535, 232] on img at bounding box center [542, 224] width 31 height 31
click at [104, 13] on div at bounding box center [98, 11] width 12 height 12
type input "50"
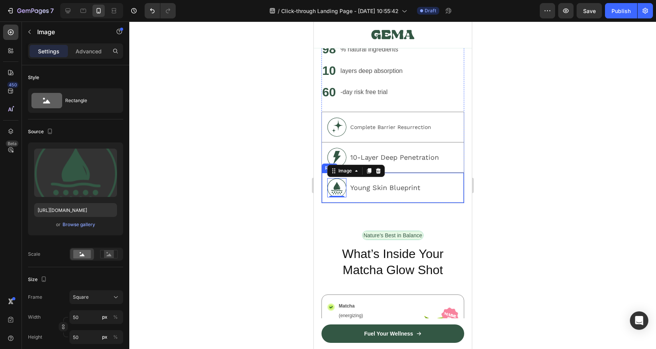
scroll to position [715, 0]
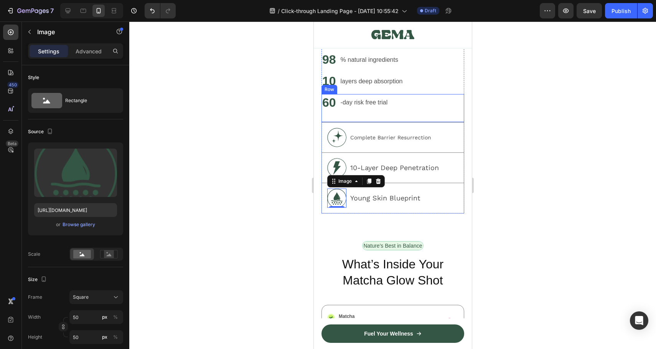
click at [440, 102] on div "60 Heading -day risk free trial Text Block Row" at bounding box center [392, 108] width 143 height 28
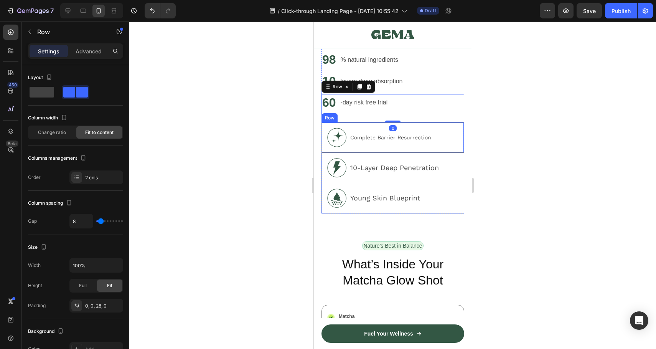
click at [419, 139] on div "Complete Barrier Resurrection Text Block" at bounding box center [390, 137] width 82 height 19
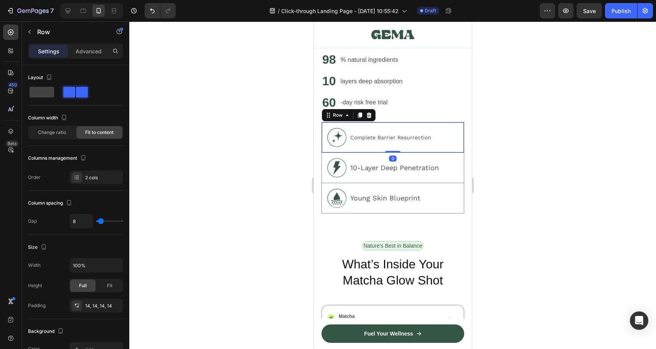
click at [418, 133] on p "Complete Barrier Resurrection" at bounding box center [390, 137] width 81 height 8
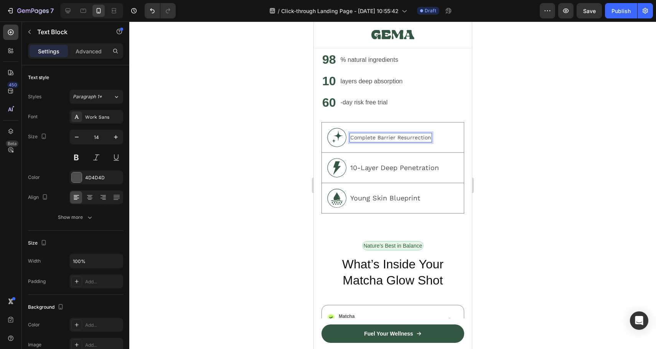
click at [418, 133] on p "Complete Barrier Resurrection" at bounding box center [390, 137] width 81 height 8
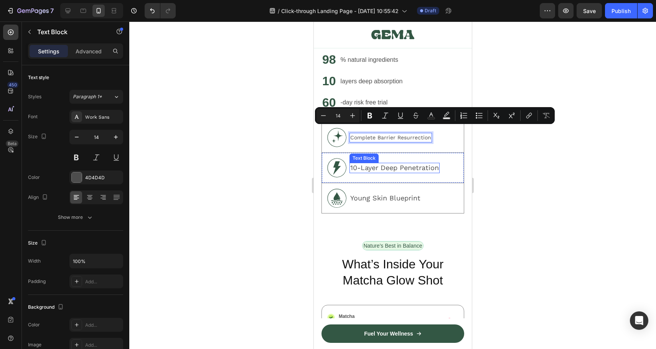
click at [408, 163] on span "10-Layer Deep Penetration" at bounding box center [394, 167] width 89 height 8
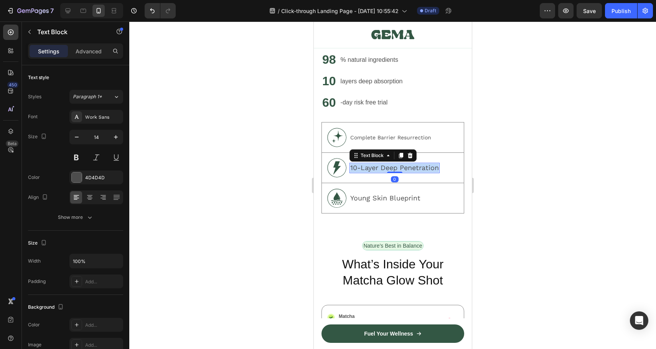
click at [408, 163] on span "10-Layer Deep Penetration" at bounding box center [394, 167] width 89 height 8
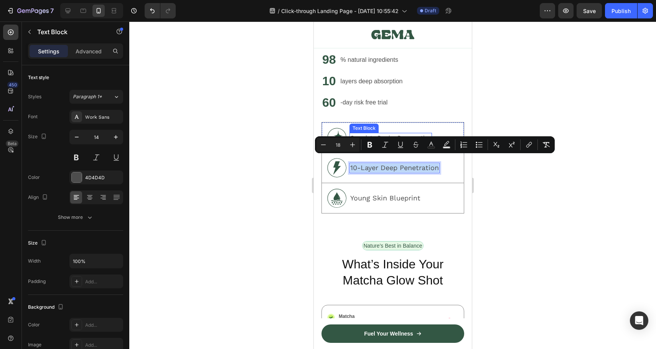
click at [389, 133] on p "Complete Barrier Resurrection" at bounding box center [390, 137] width 81 height 8
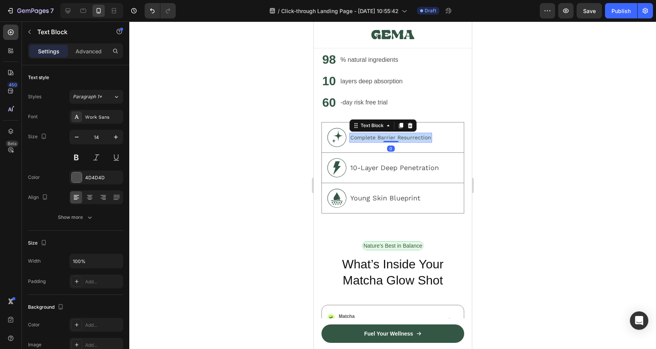
click at [389, 133] on p "Complete Barrier Resurrection" at bounding box center [390, 137] width 81 height 8
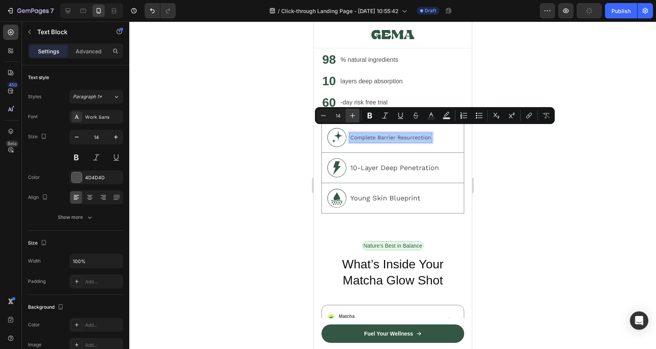
click at [353, 114] on icon "Editor contextual toolbar" at bounding box center [353, 116] width 8 height 8
click at [357, 115] on button "Plus" at bounding box center [353, 116] width 14 height 14
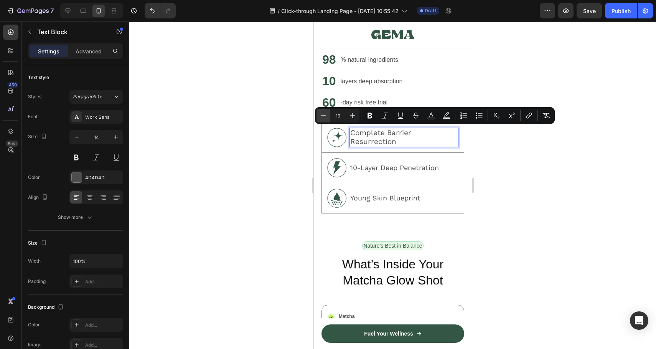
drag, startPoint x: 324, startPoint y: 114, endPoint x: 29, endPoint y: 116, distance: 295.4
click at [324, 114] on icon "Editor contextual toolbar" at bounding box center [324, 116] width 8 height 8
click at [320, 116] on icon "Editor contextual toolbar" at bounding box center [324, 116] width 8 height 8
type input "16"
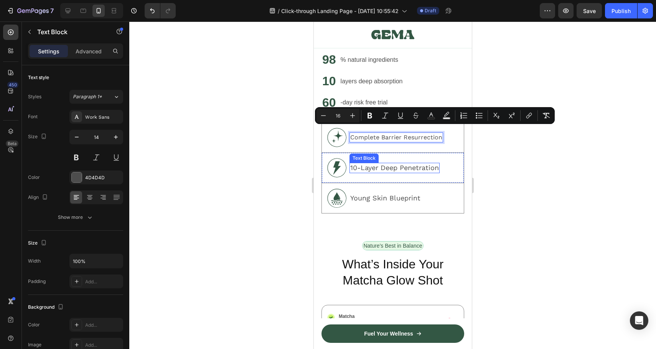
click at [380, 163] on span "10-Layer Deep Penetration" at bounding box center [394, 167] width 89 height 8
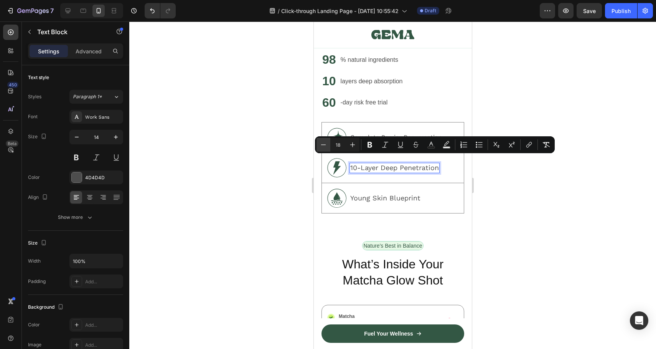
click at [328, 140] on button "Minus" at bounding box center [323, 145] width 14 height 14
type input "16"
